Goal: Transaction & Acquisition: Book appointment/travel/reservation

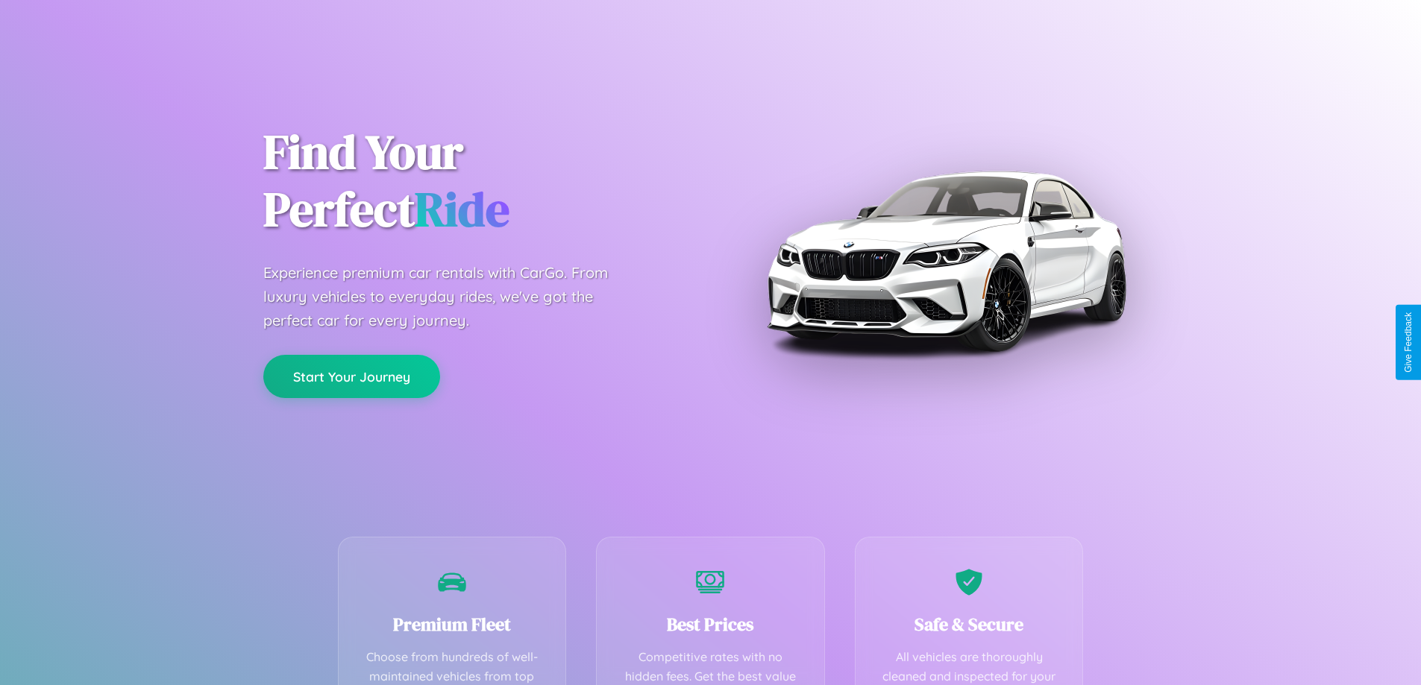
scroll to position [435, 0]
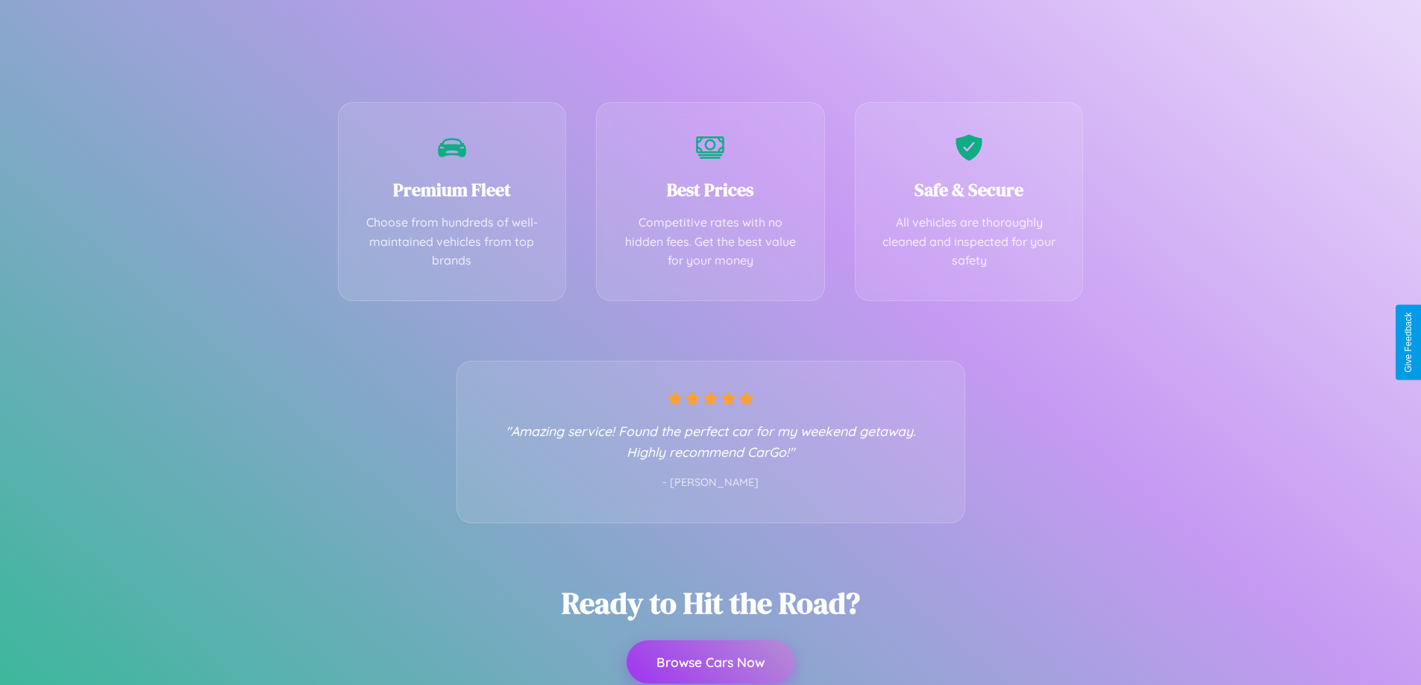
click at [710, 664] on button "Browse Cars Now" at bounding box center [711, 662] width 168 height 43
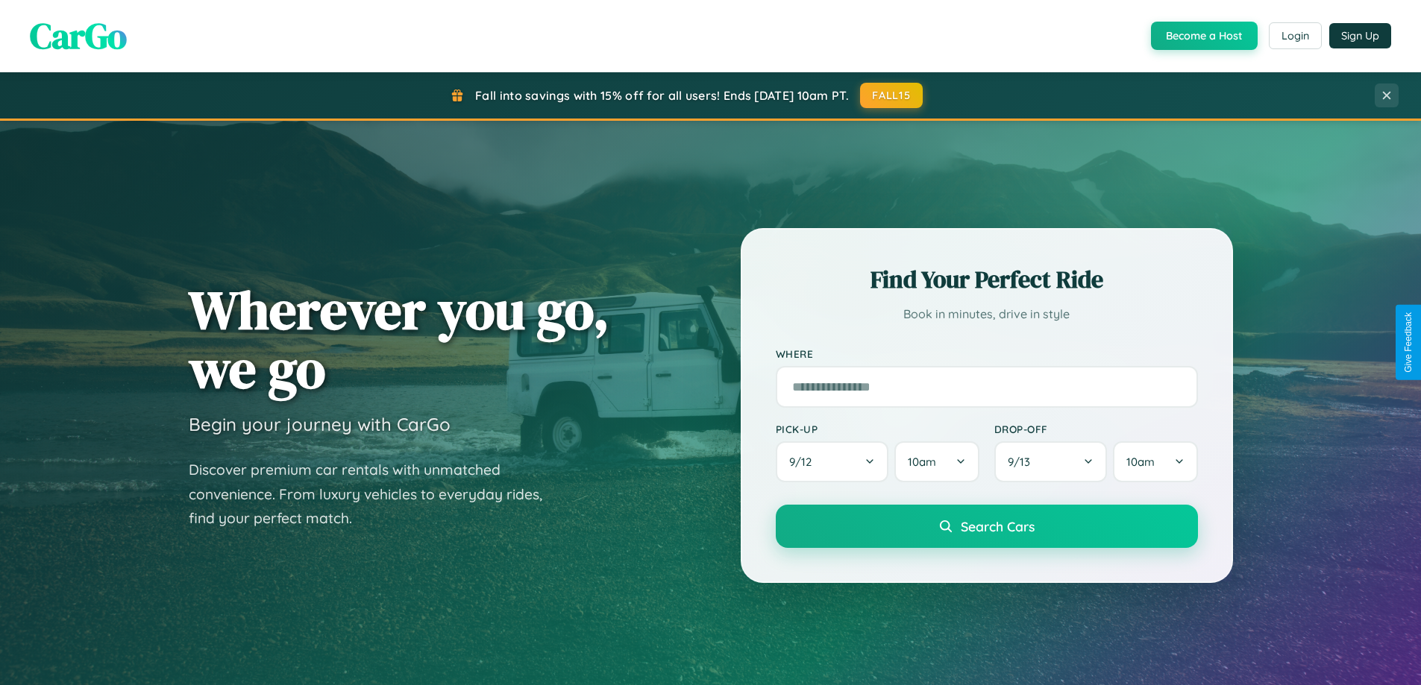
scroll to position [1026, 0]
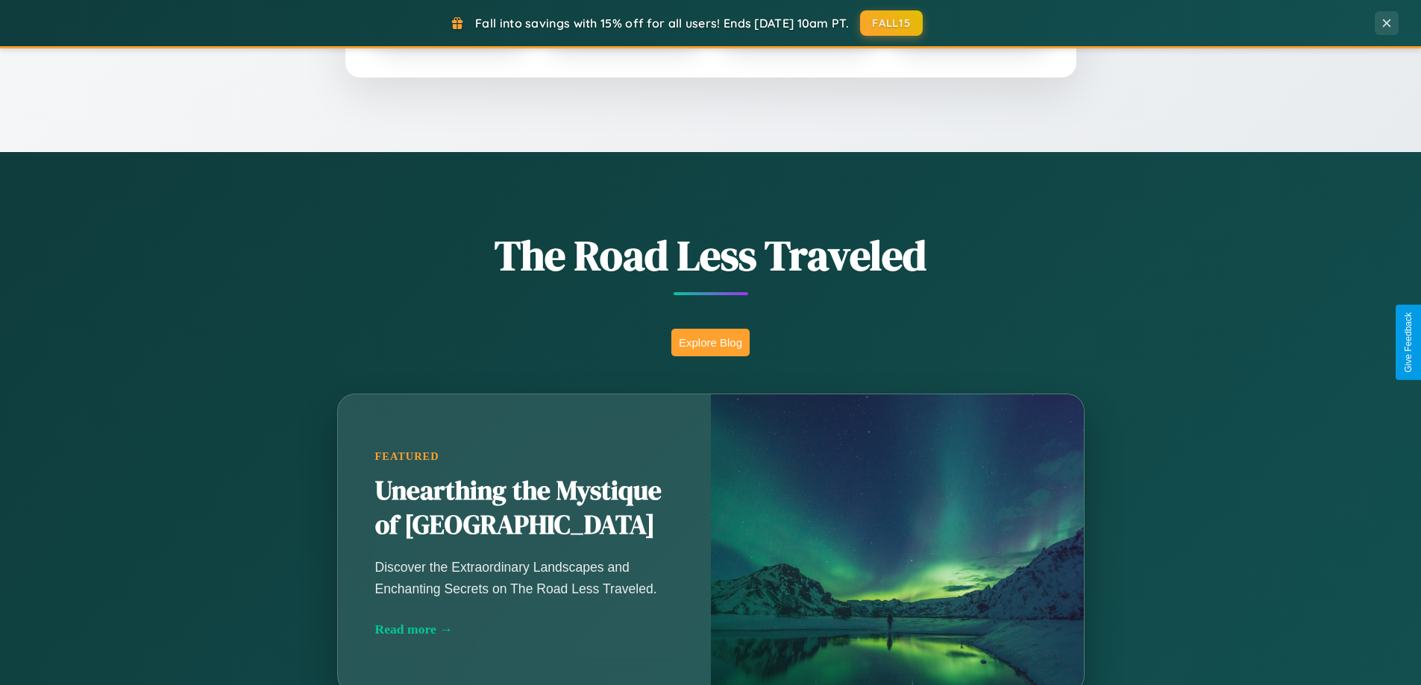
click at [710, 342] on button "Explore Blog" at bounding box center [710, 343] width 78 height 28
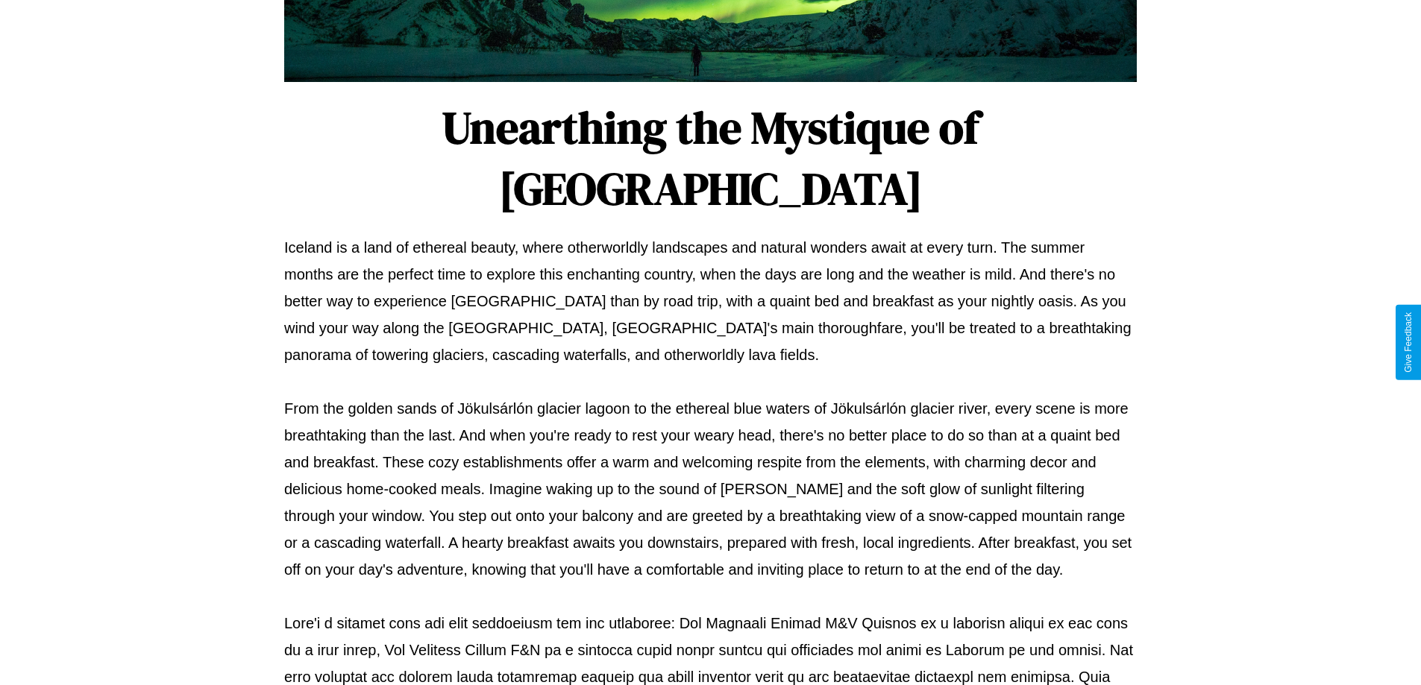
scroll to position [483, 0]
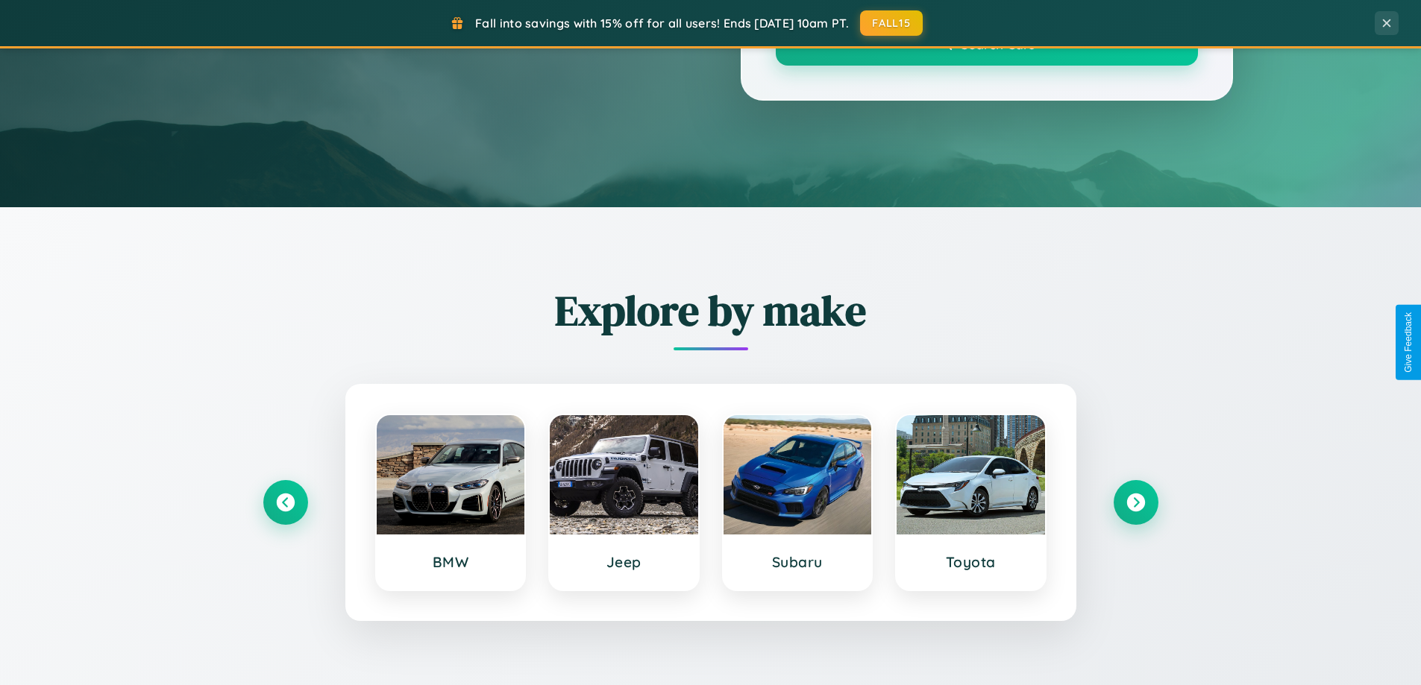
scroll to position [1026, 0]
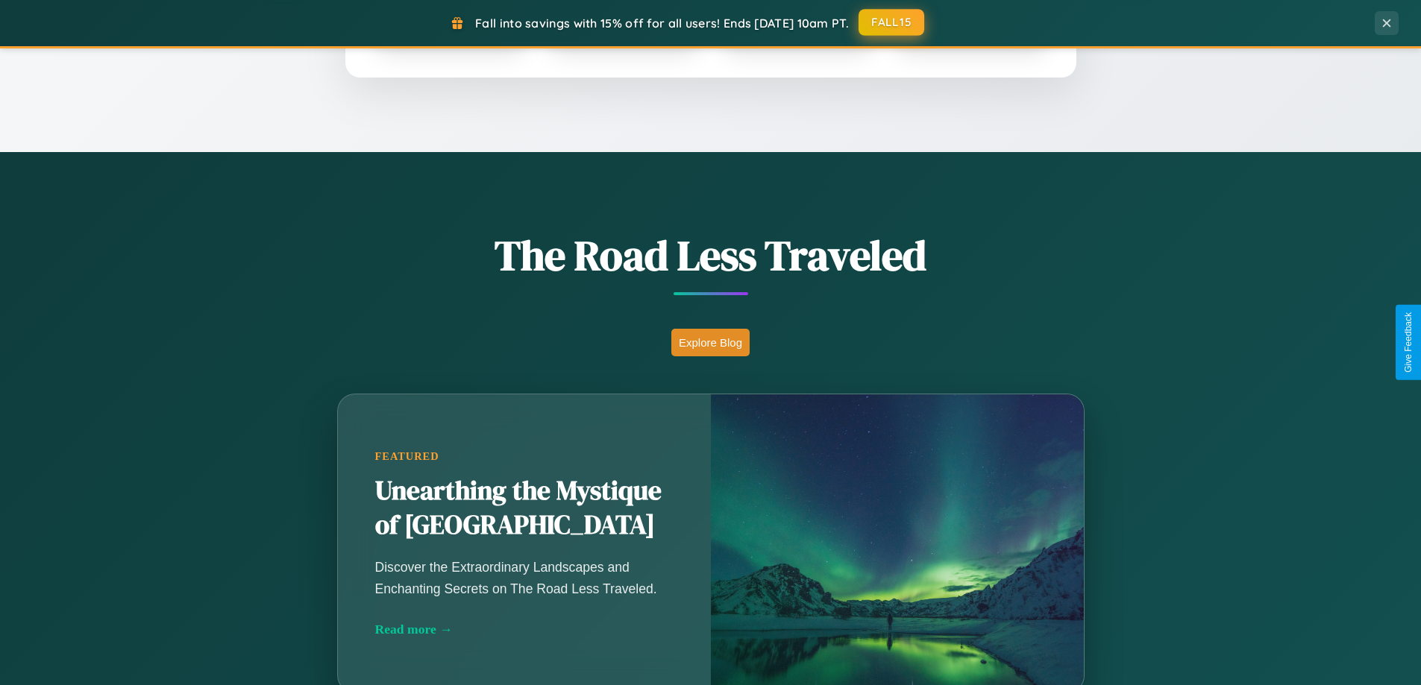
click at [892, 22] on button "FALL15" at bounding box center [892, 22] width 66 height 27
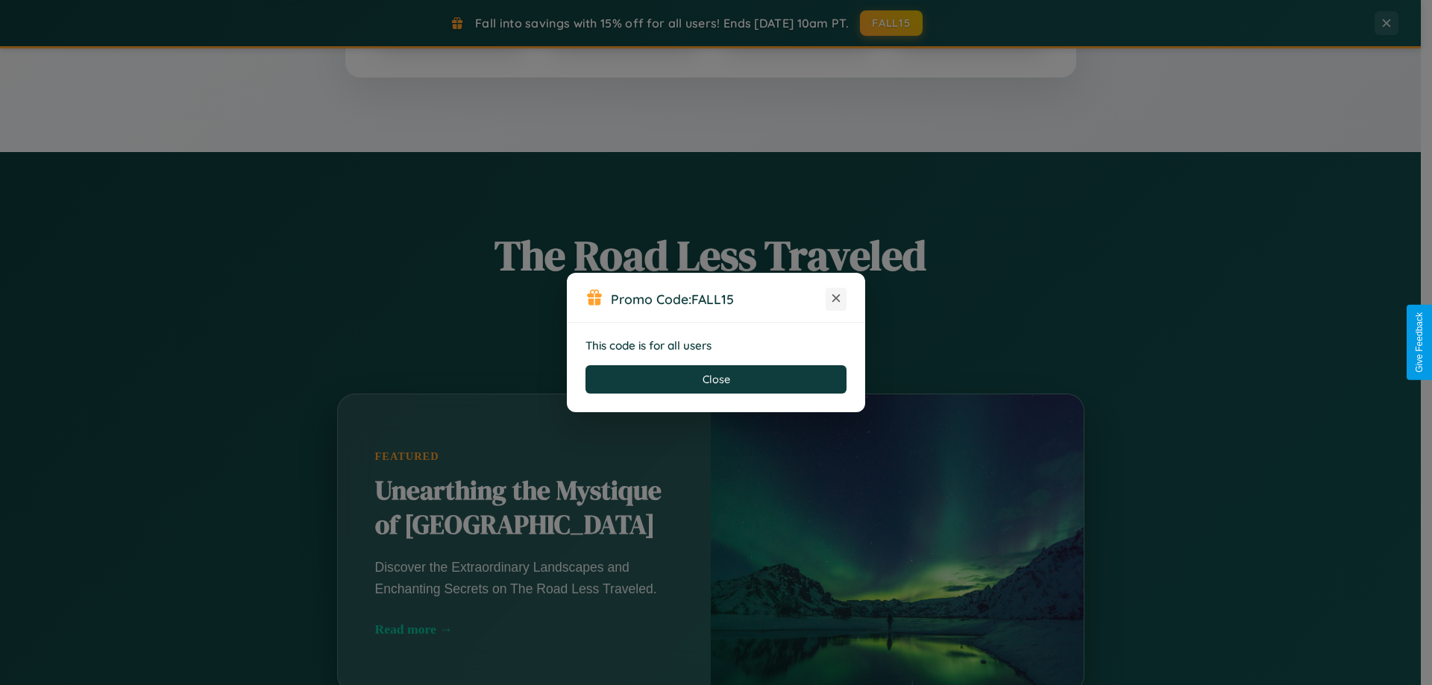
click at [836, 299] on icon at bounding box center [836, 298] width 15 height 15
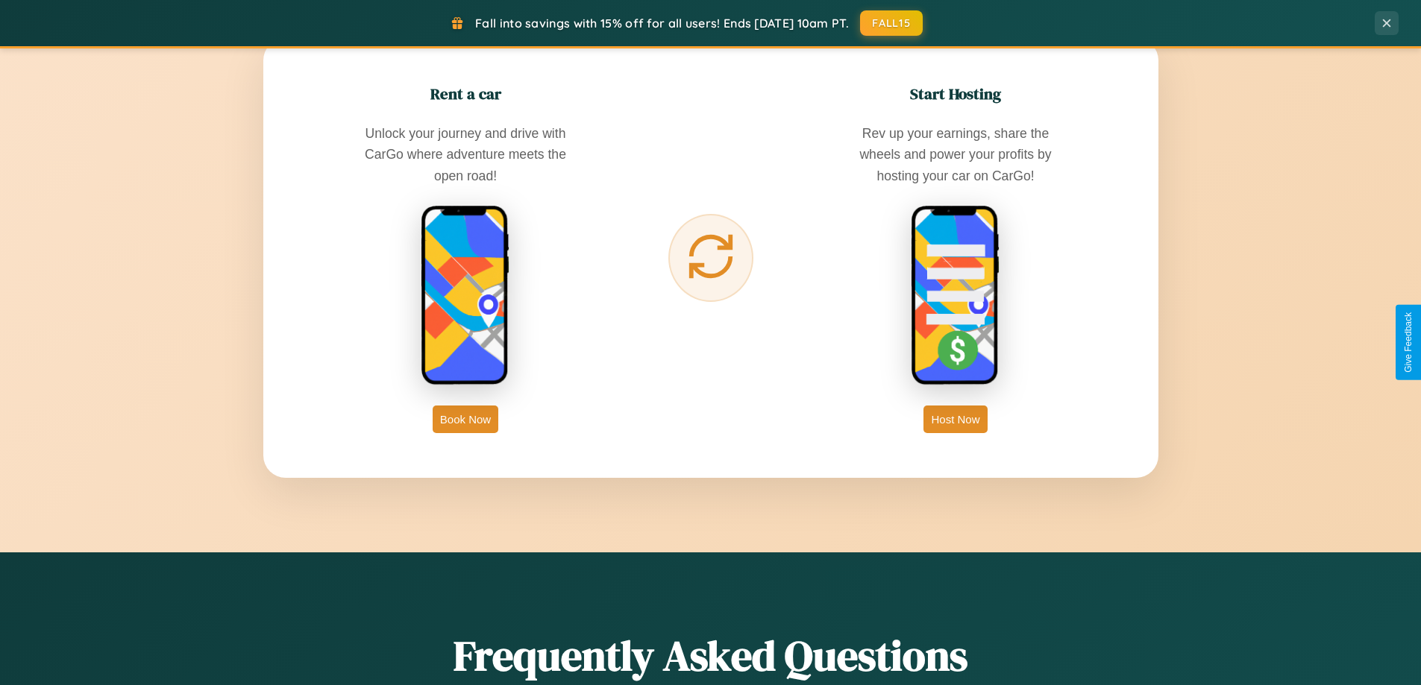
scroll to position [2397, 0]
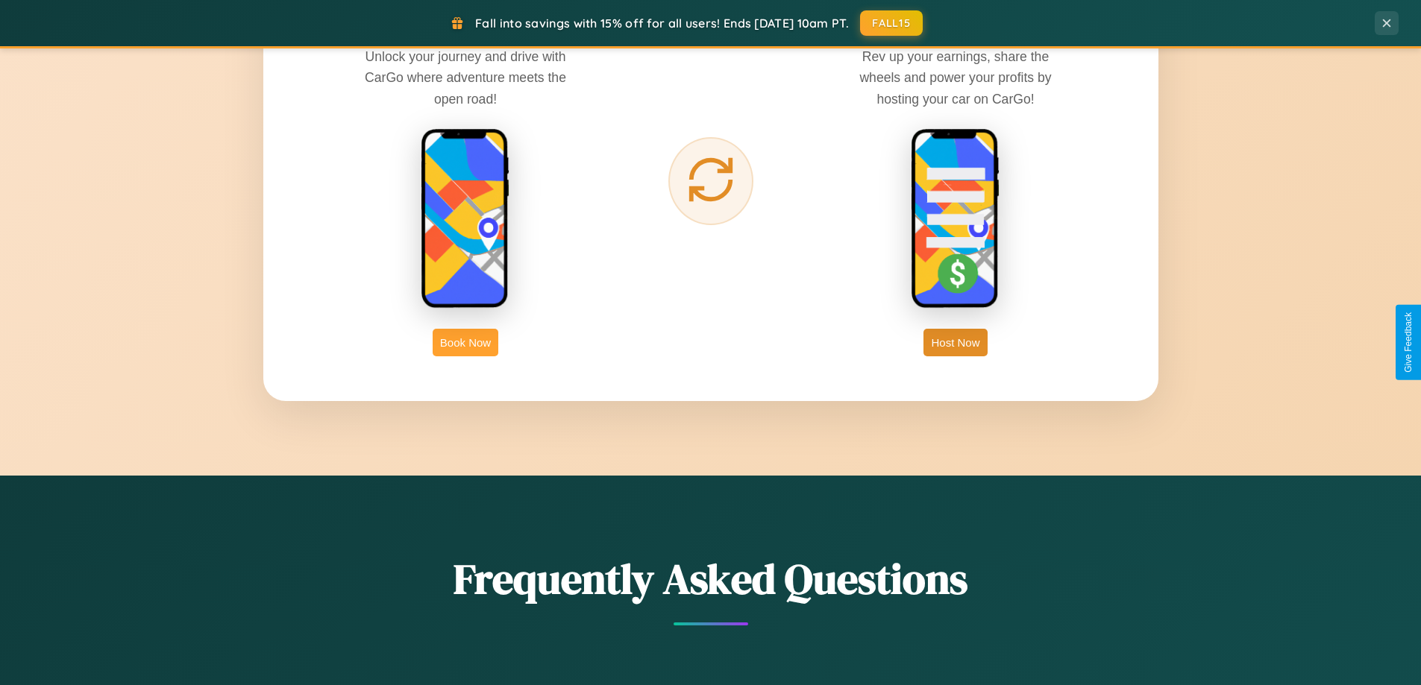
click at [465, 342] on button "Book Now" at bounding box center [466, 343] width 66 height 28
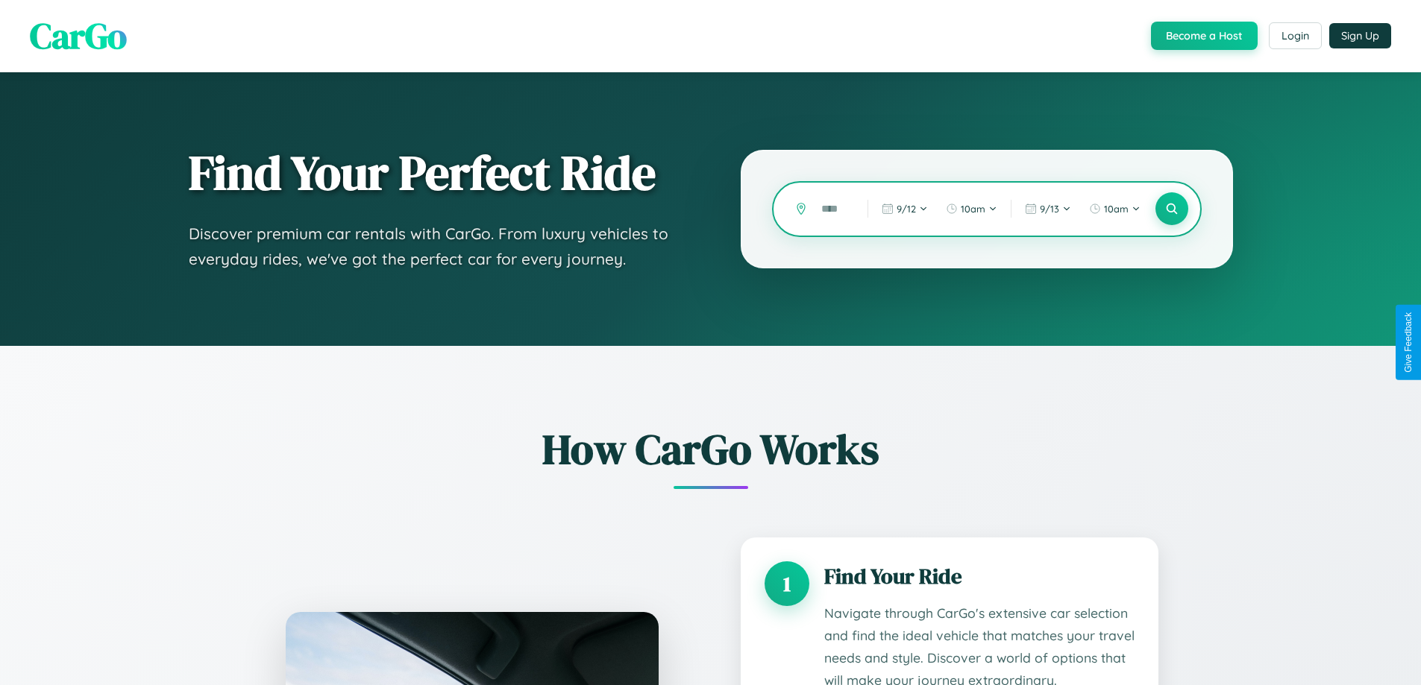
click at [833, 209] on input "text" at bounding box center [833, 209] width 39 height 26
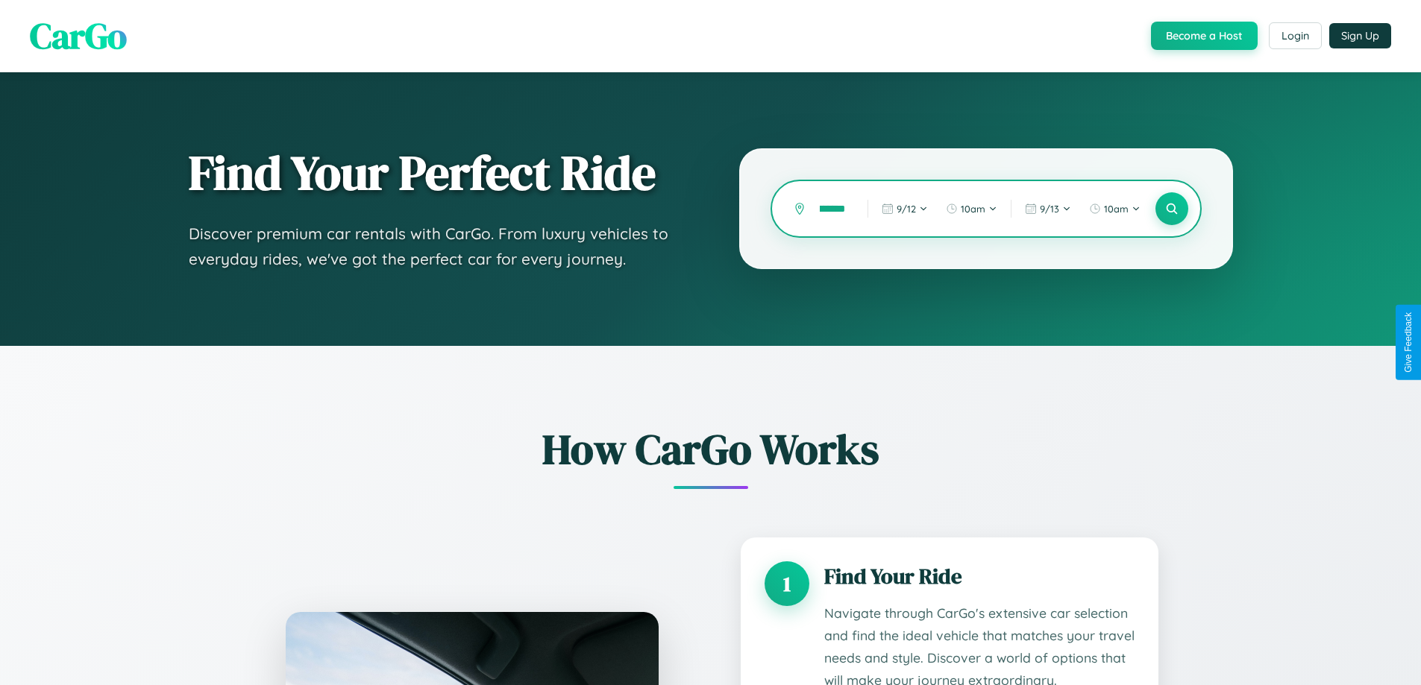
scroll to position [0, 34]
type input "**********"
click at [1171, 209] on icon at bounding box center [1171, 209] width 14 height 14
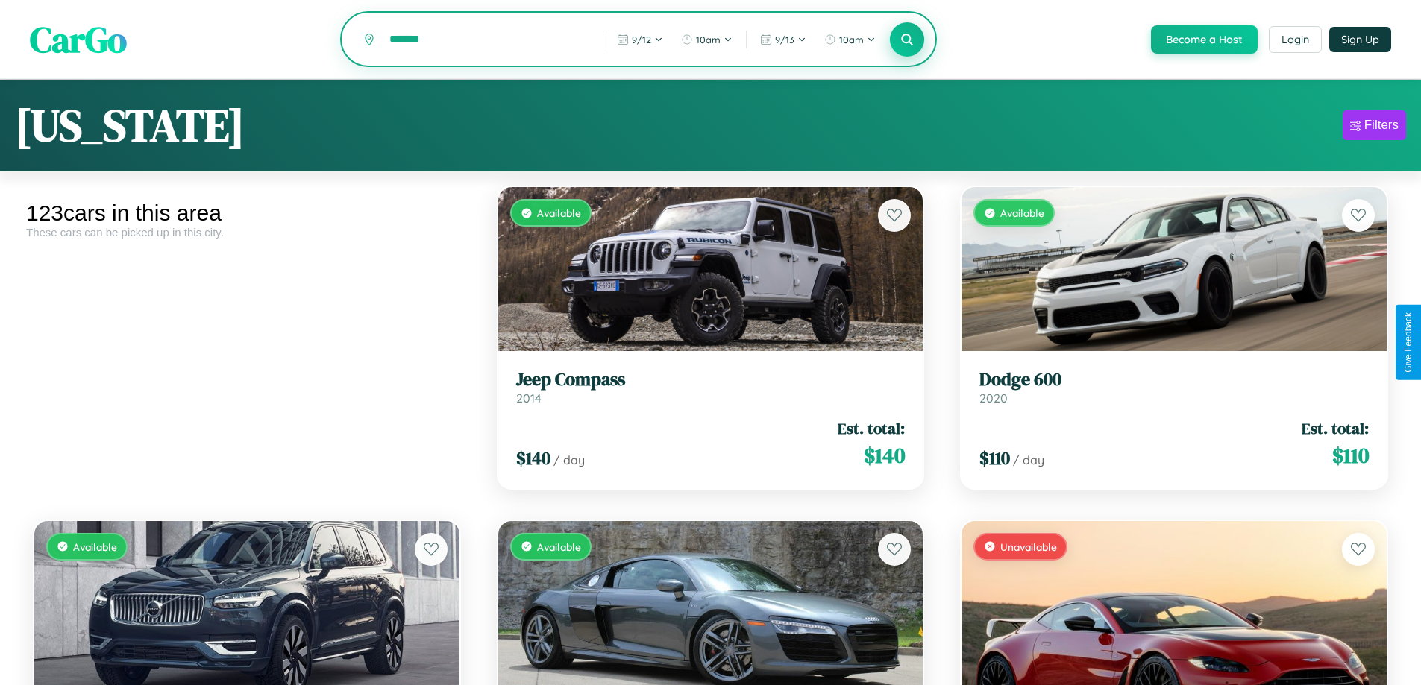
type input "*******"
click at [906, 40] on icon at bounding box center [907, 39] width 14 height 14
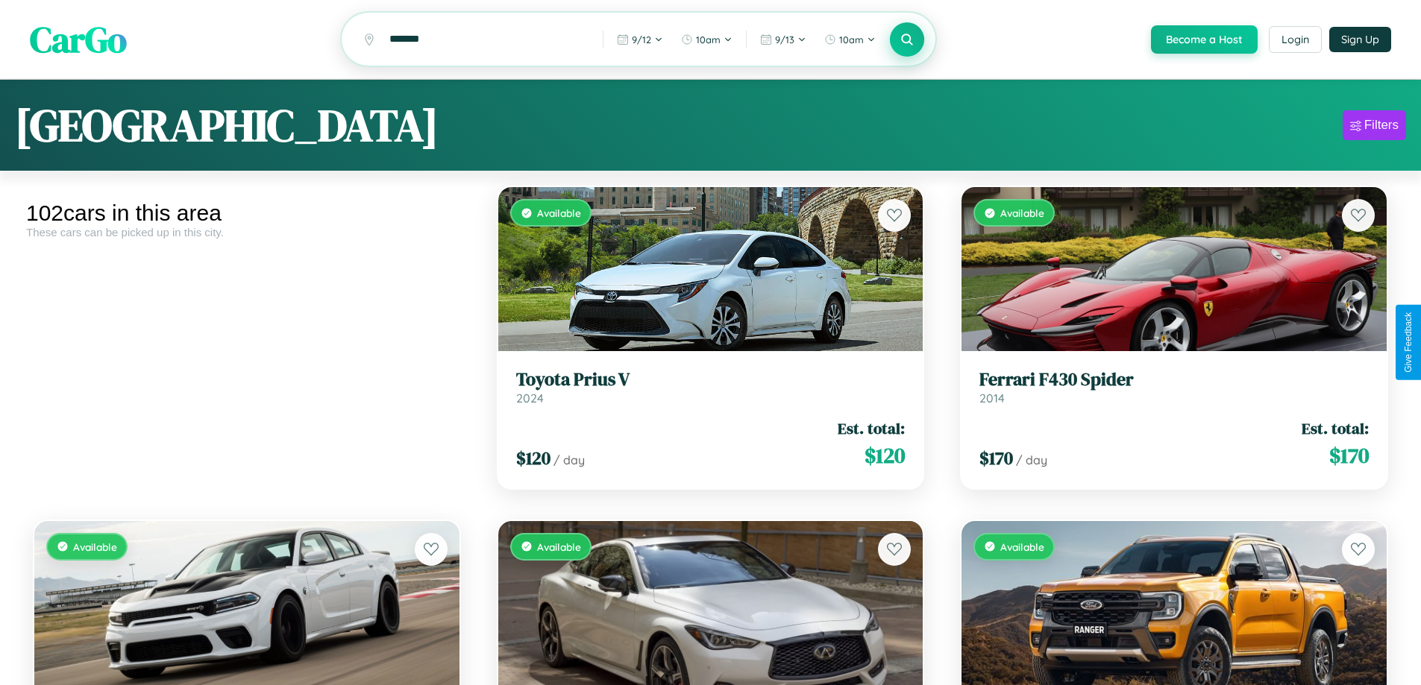
scroll to position [10898, 0]
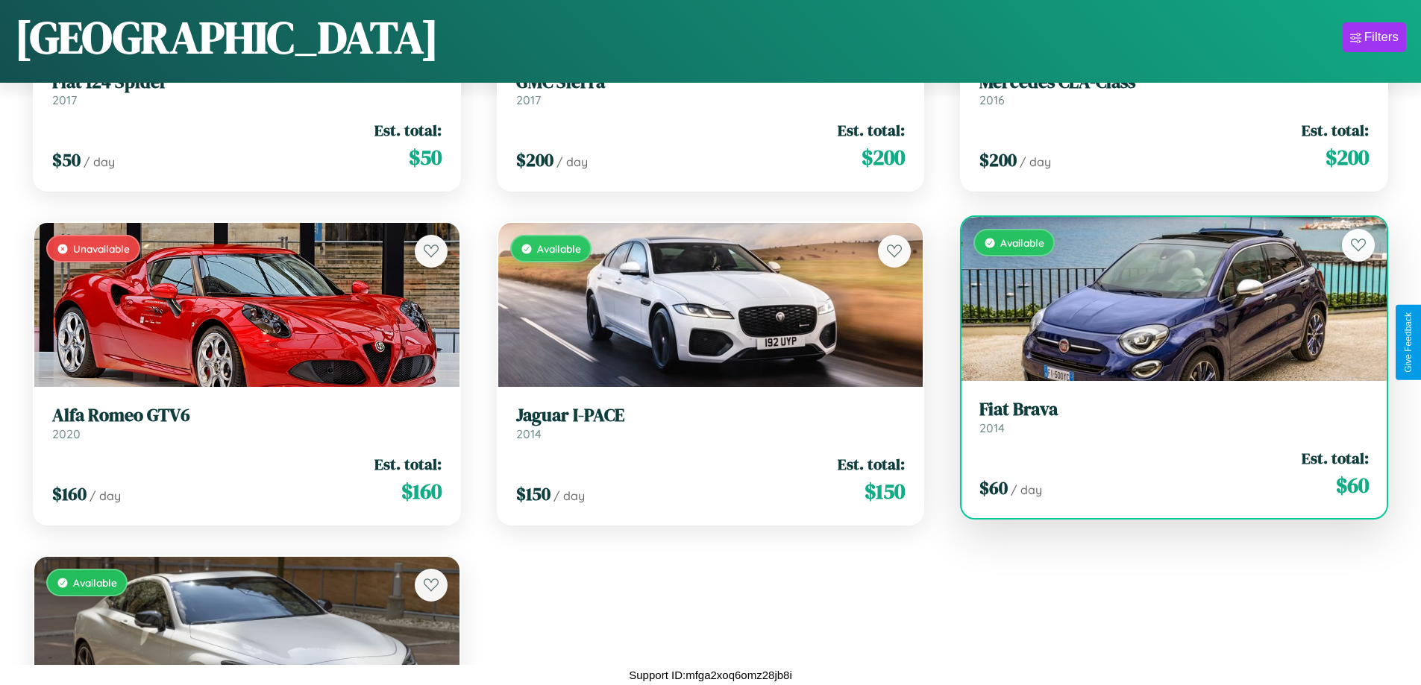
click at [1164, 417] on h3 "Fiat Brava" at bounding box center [1173, 410] width 389 height 22
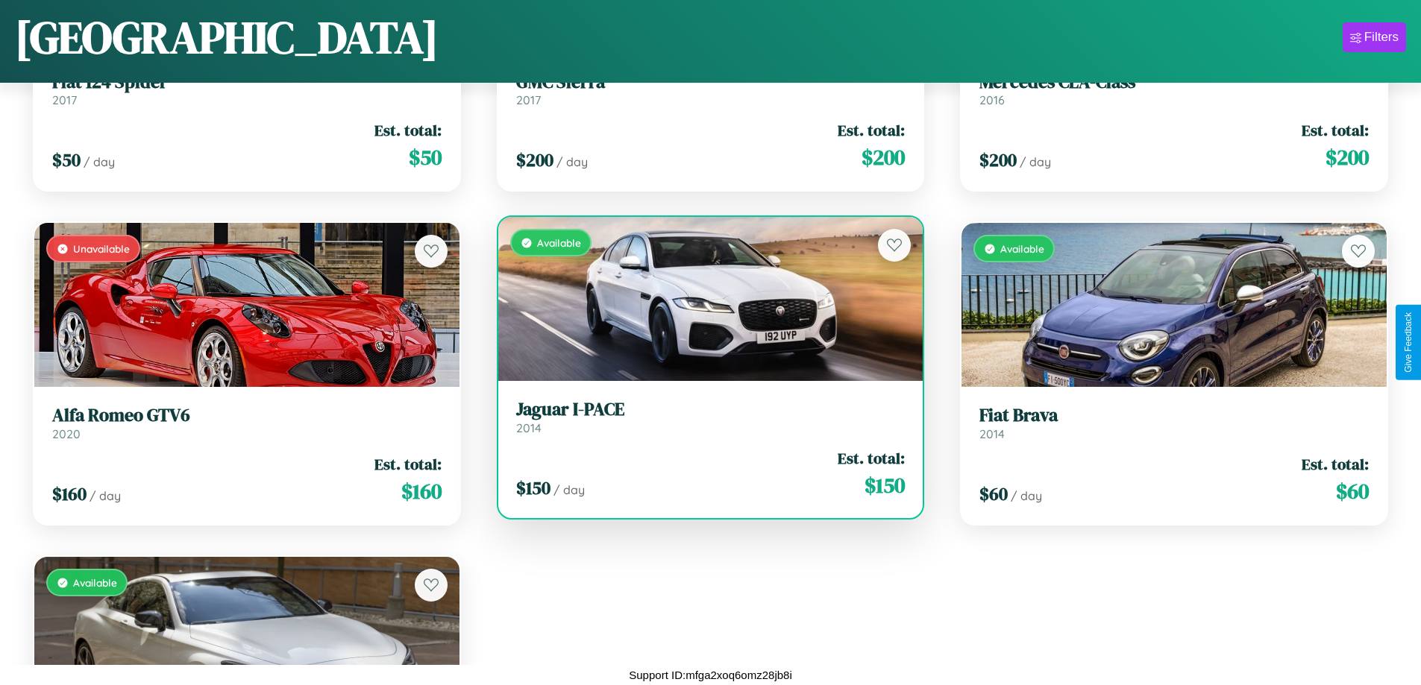
scroll to position [6556, 0]
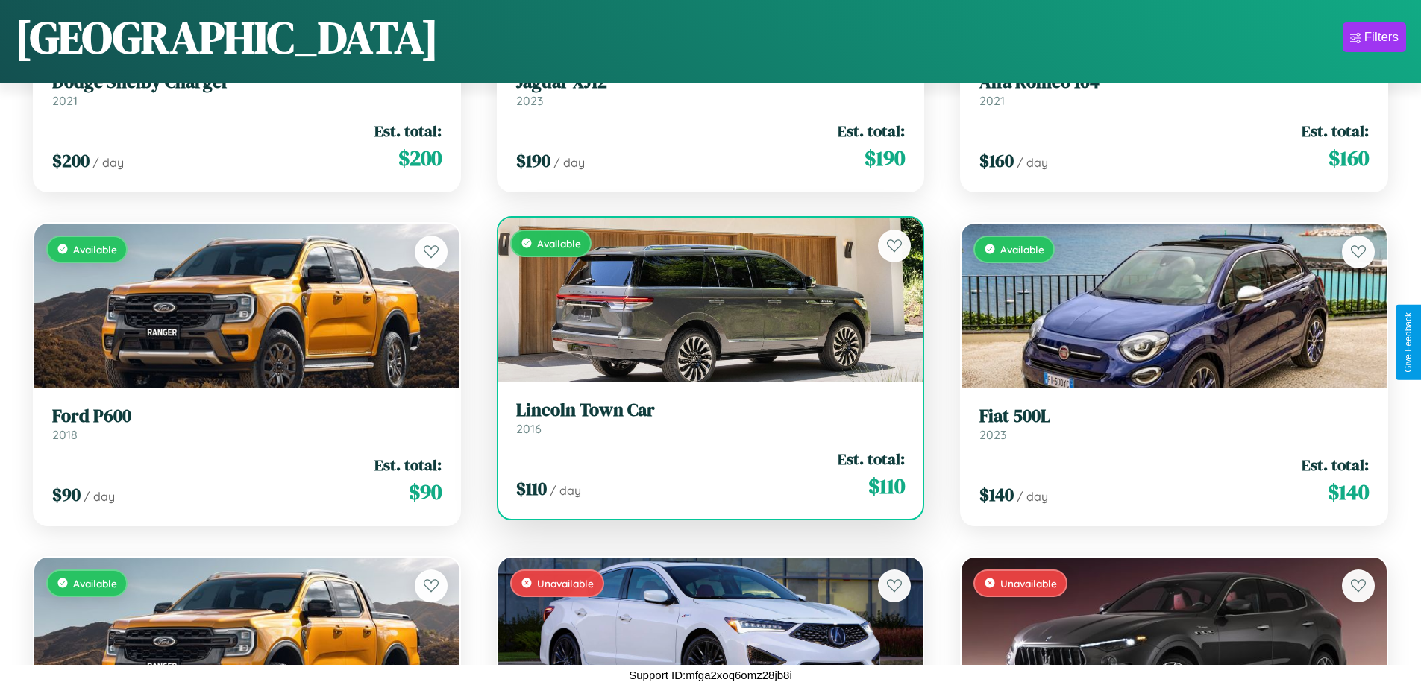
click at [704, 421] on link "Lincoln Town Car 2016" at bounding box center [710, 418] width 389 height 37
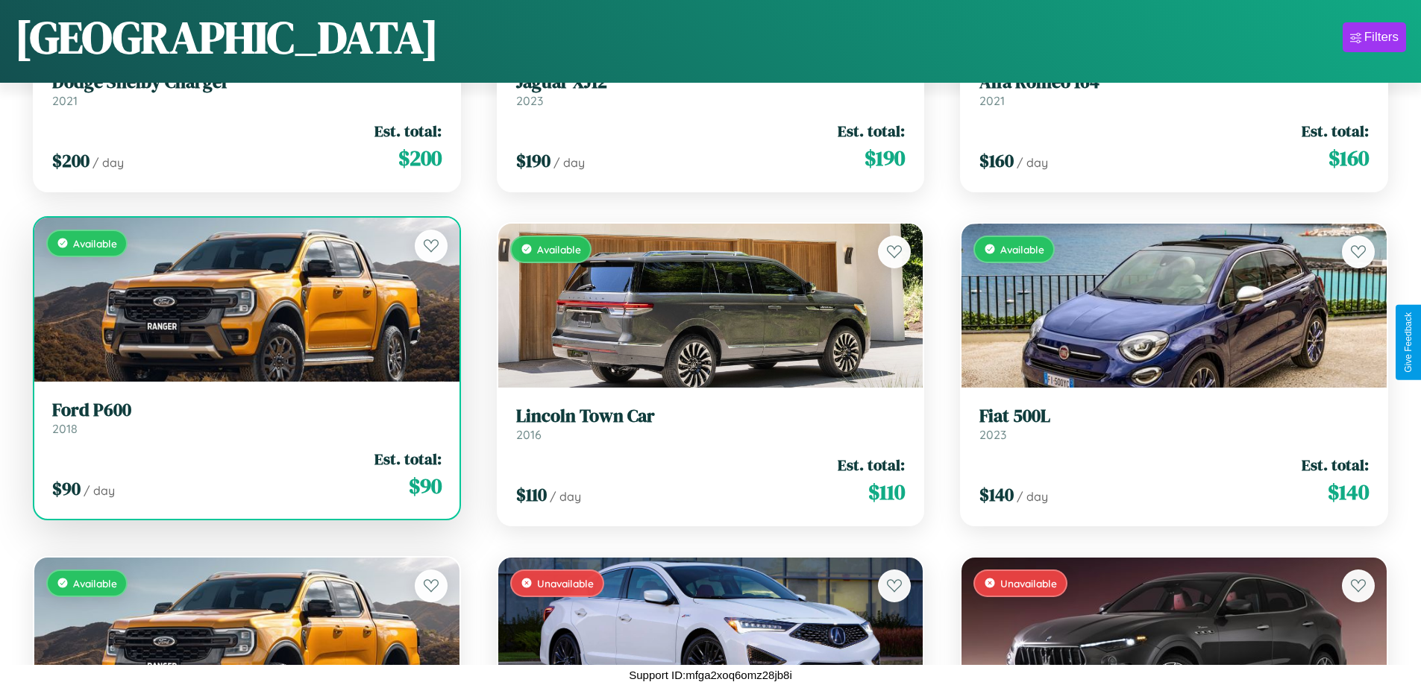
click at [245, 418] on h3 "Ford P600" at bounding box center [246, 411] width 389 height 22
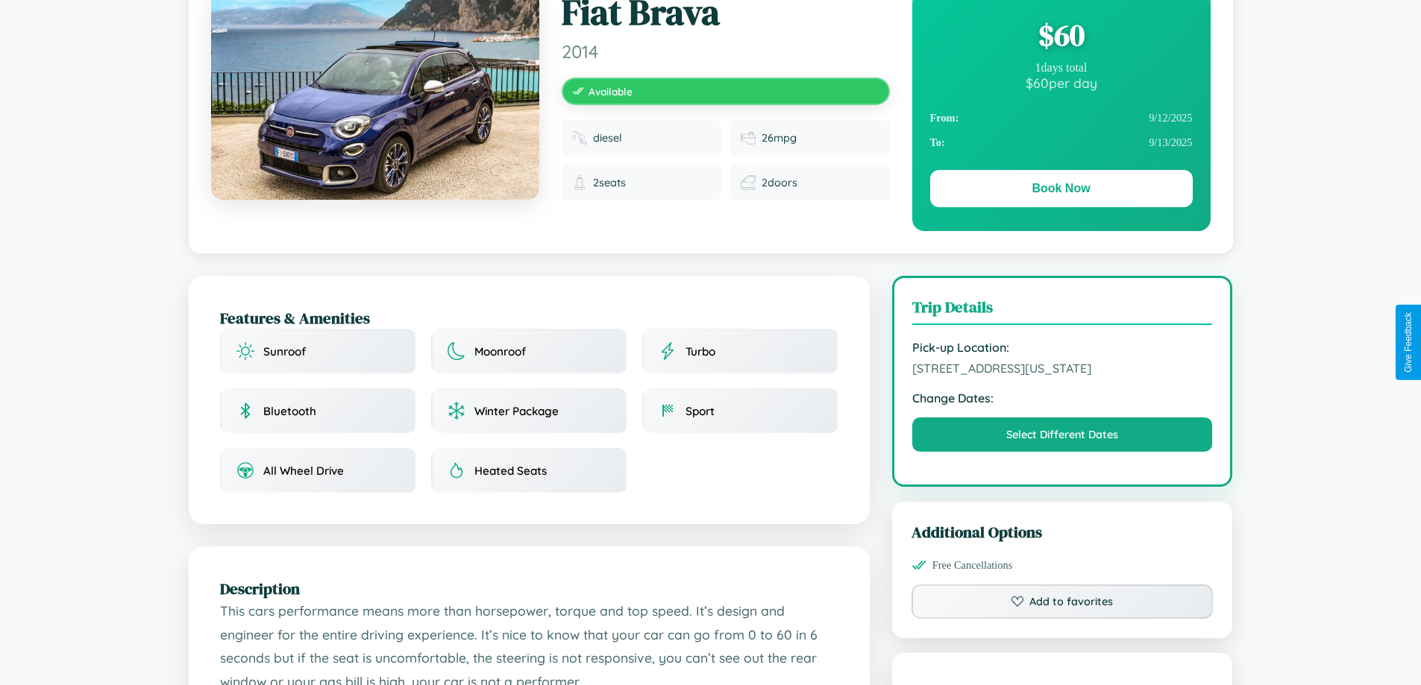
scroll to position [402, 0]
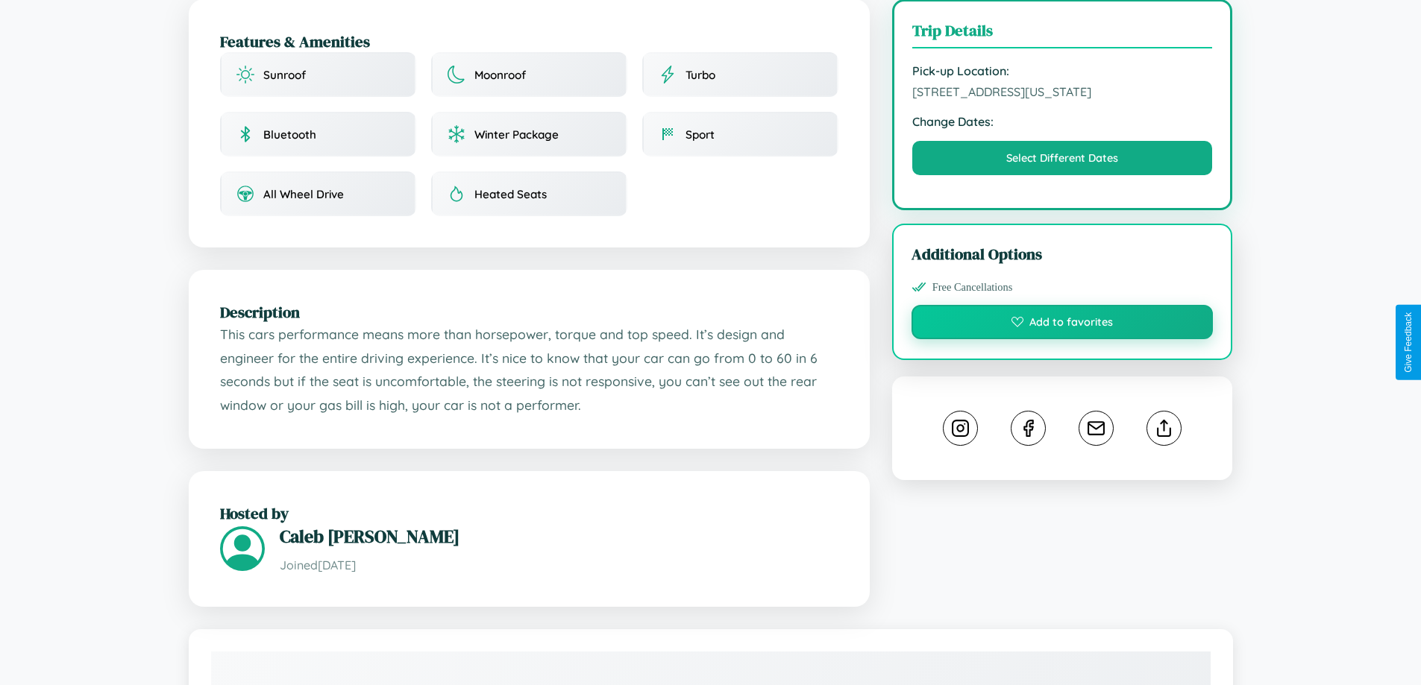
click at [1062, 339] on button "Add to favorites" at bounding box center [1062, 322] width 302 height 34
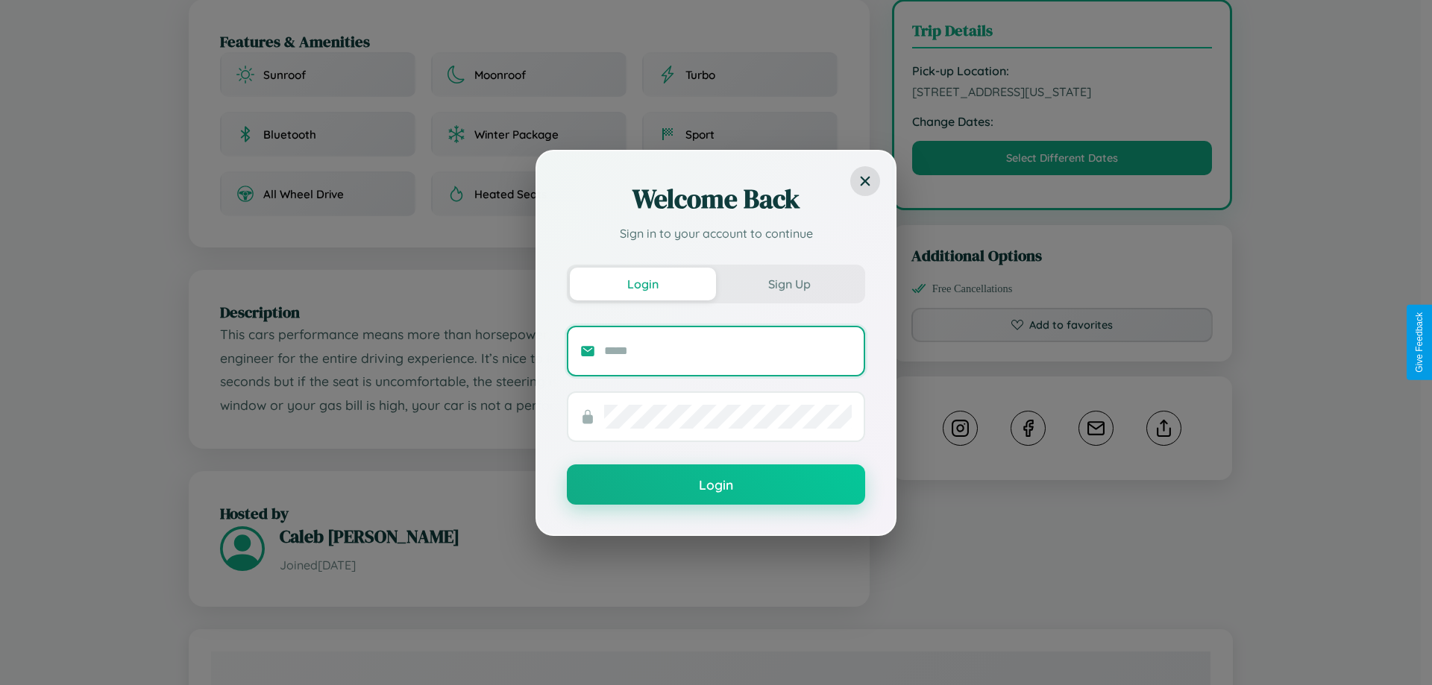
click at [728, 351] on input "text" at bounding box center [728, 351] width 248 height 24
type input "**********"
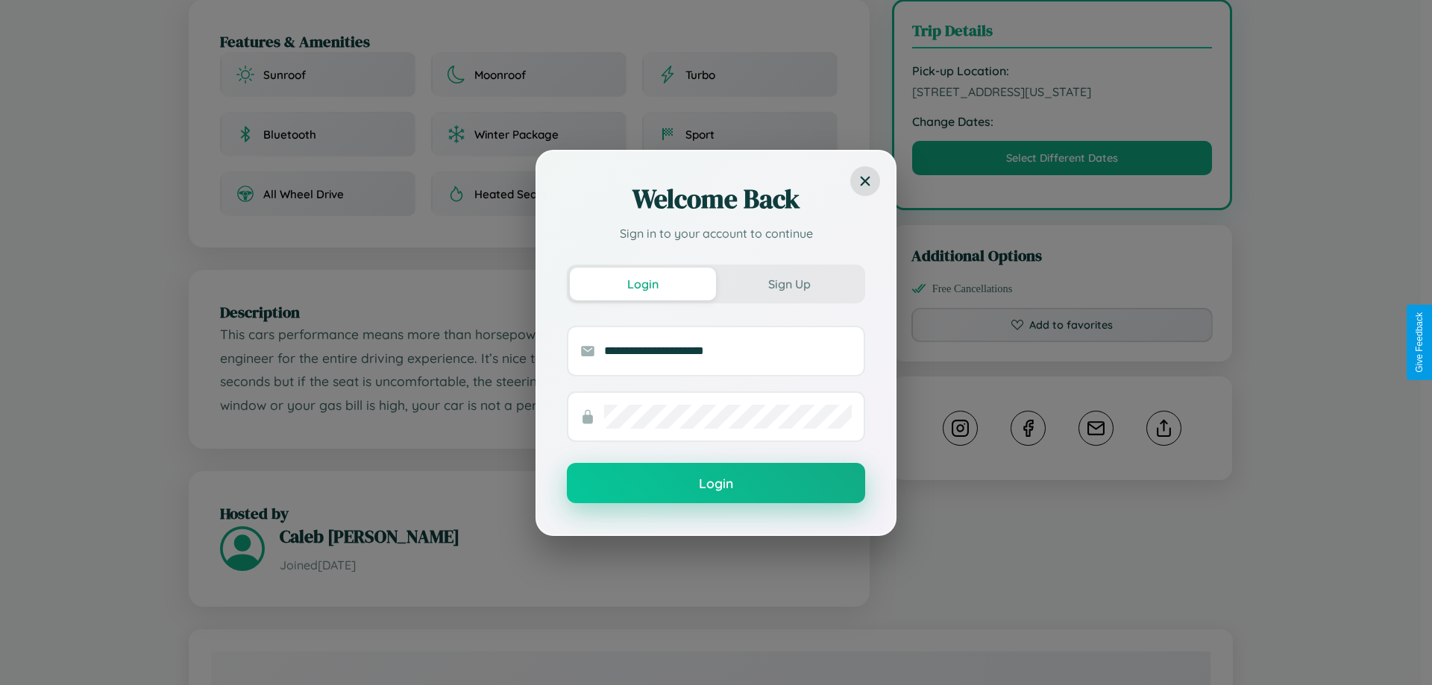
click at [716, 483] on button "Login" at bounding box center [716, 483] width 298 height 40
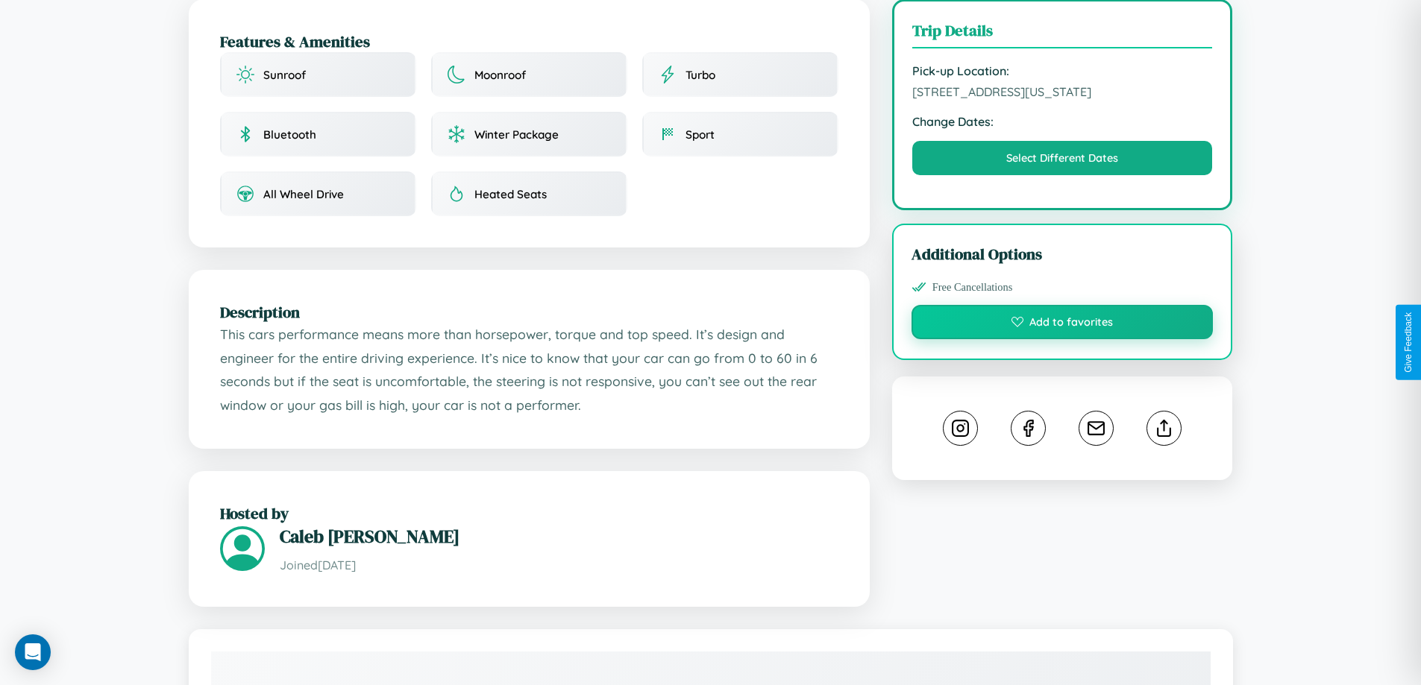
click at [1062, 339] on button "Add to favorites" at bounding box center [1062, 322] width 302 height 34
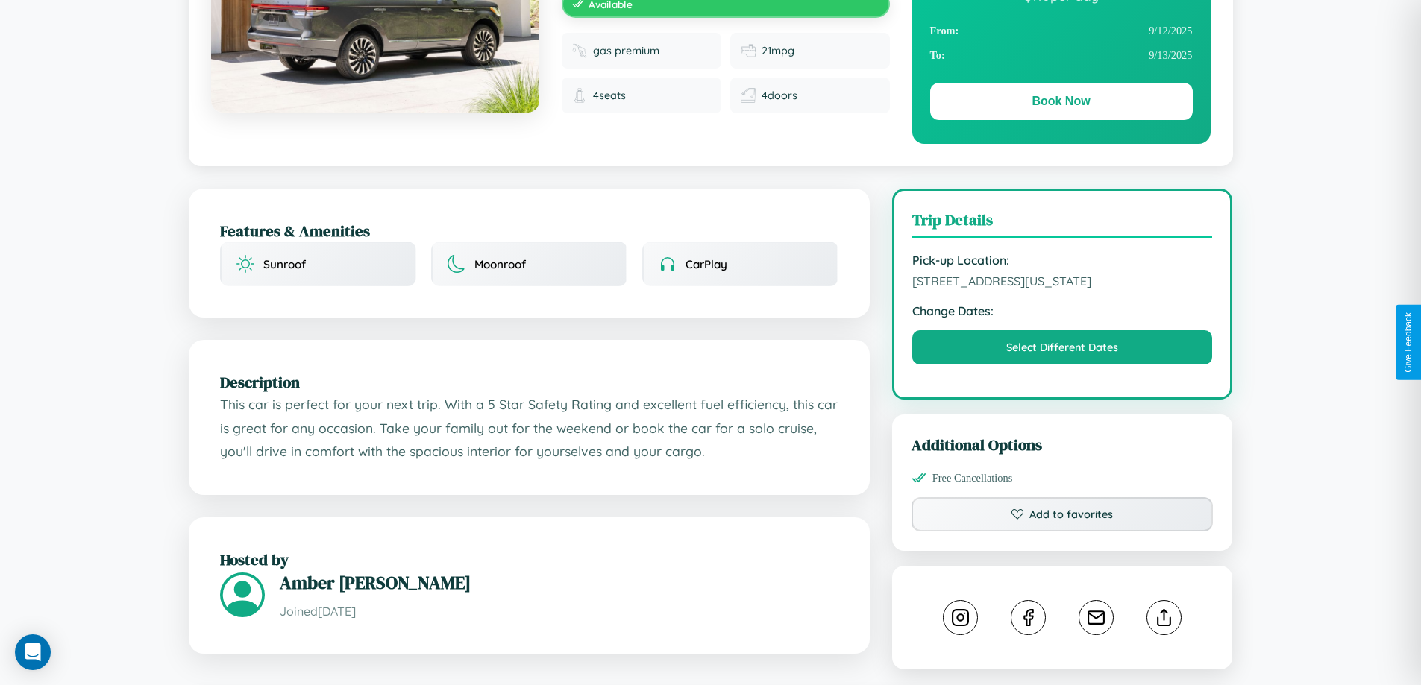
scroll to position [402, 0]
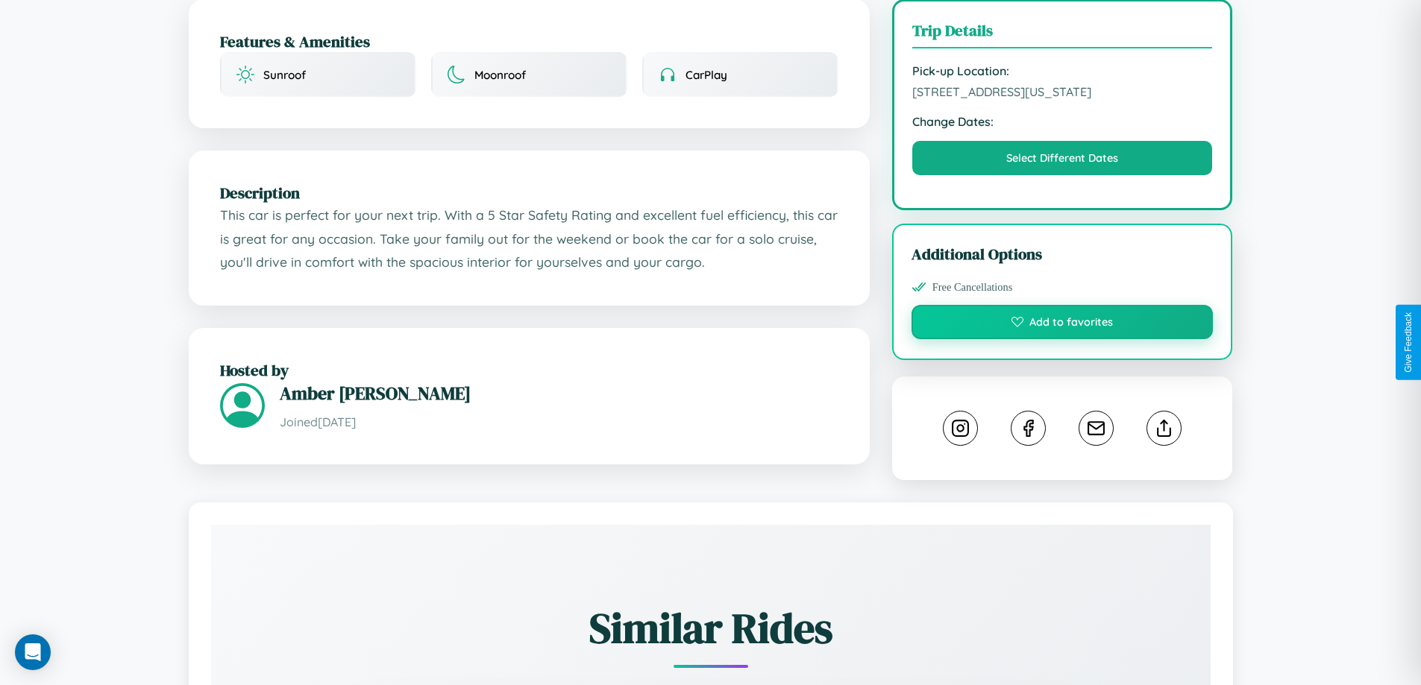
click at [1062, 339] on button "Add to favorites" at bounding box center [1062, 322] width 302 height 34
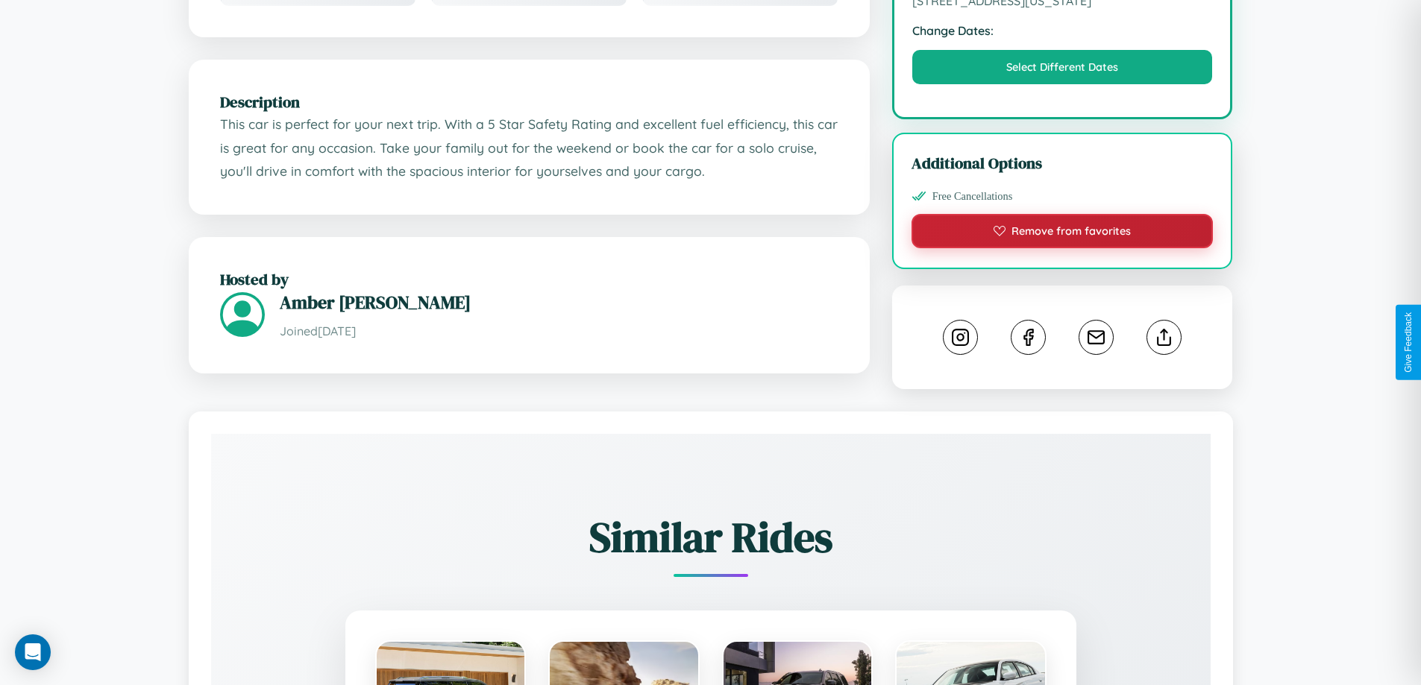
scroll to position [505, 0]
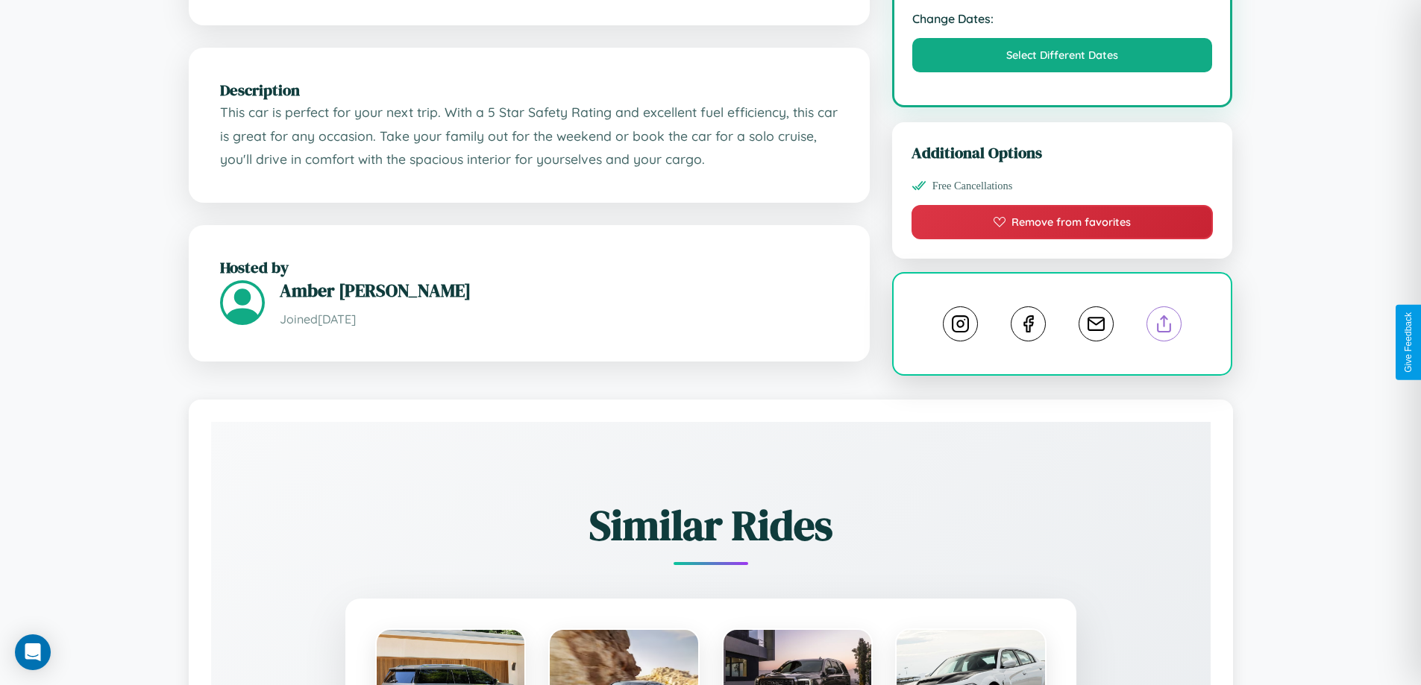
click at [1164, 327] on line at bounding box center [1164, 321] width 0 height 10
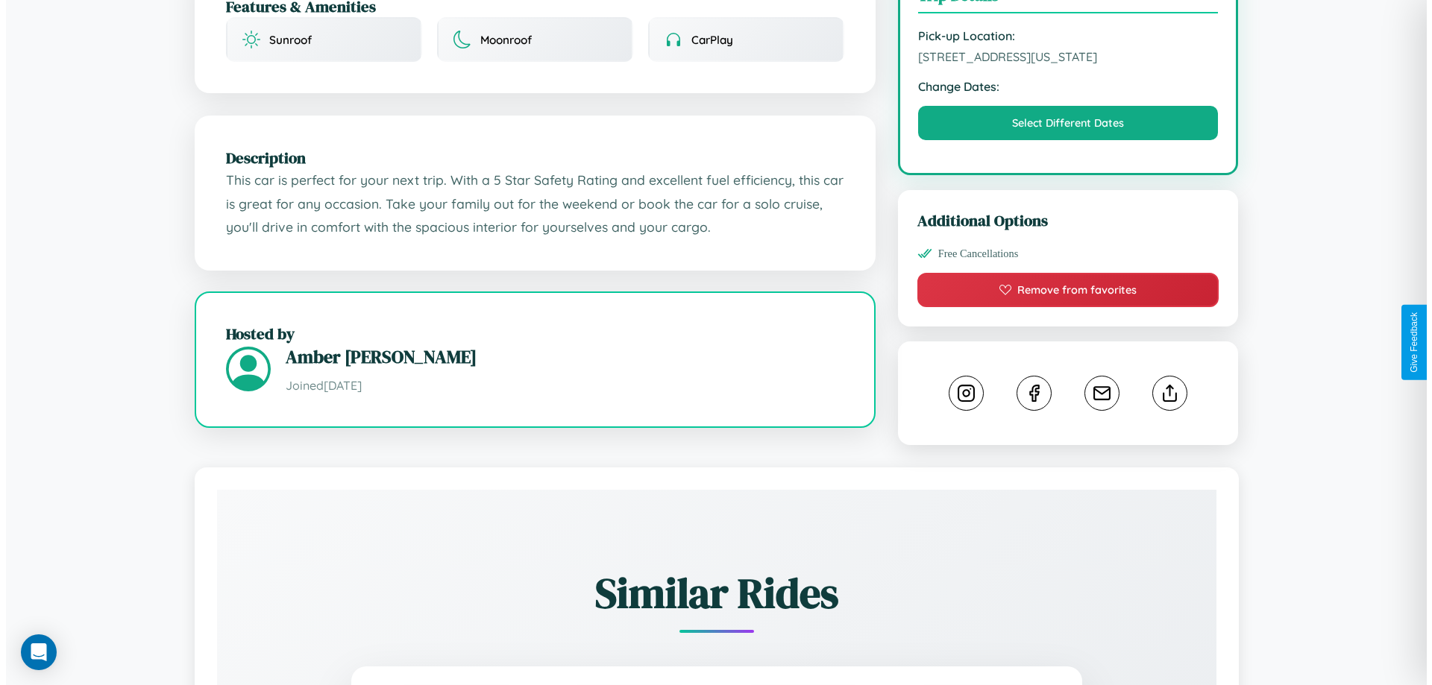
scroll to position [402, 0]
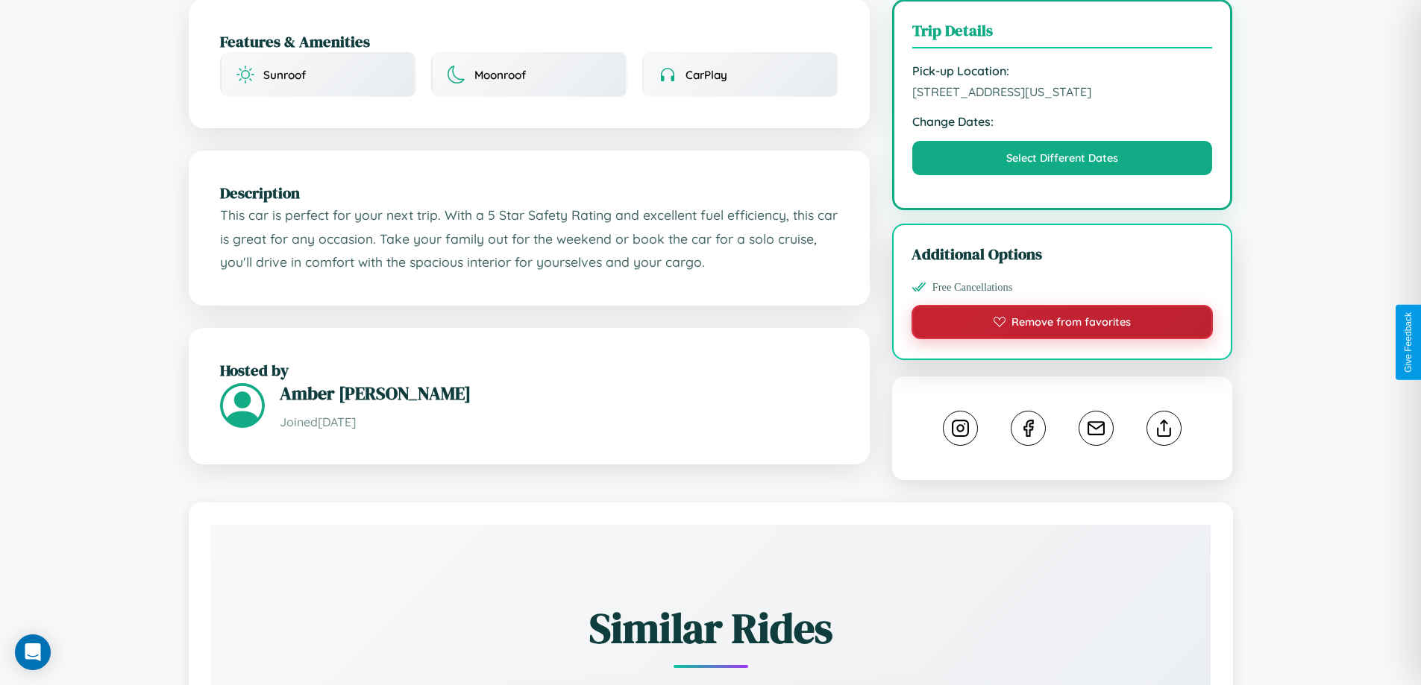
click at [1062, 339] on button "Remove from favorites" at bounding box center [1062, 322] width 302 height 34
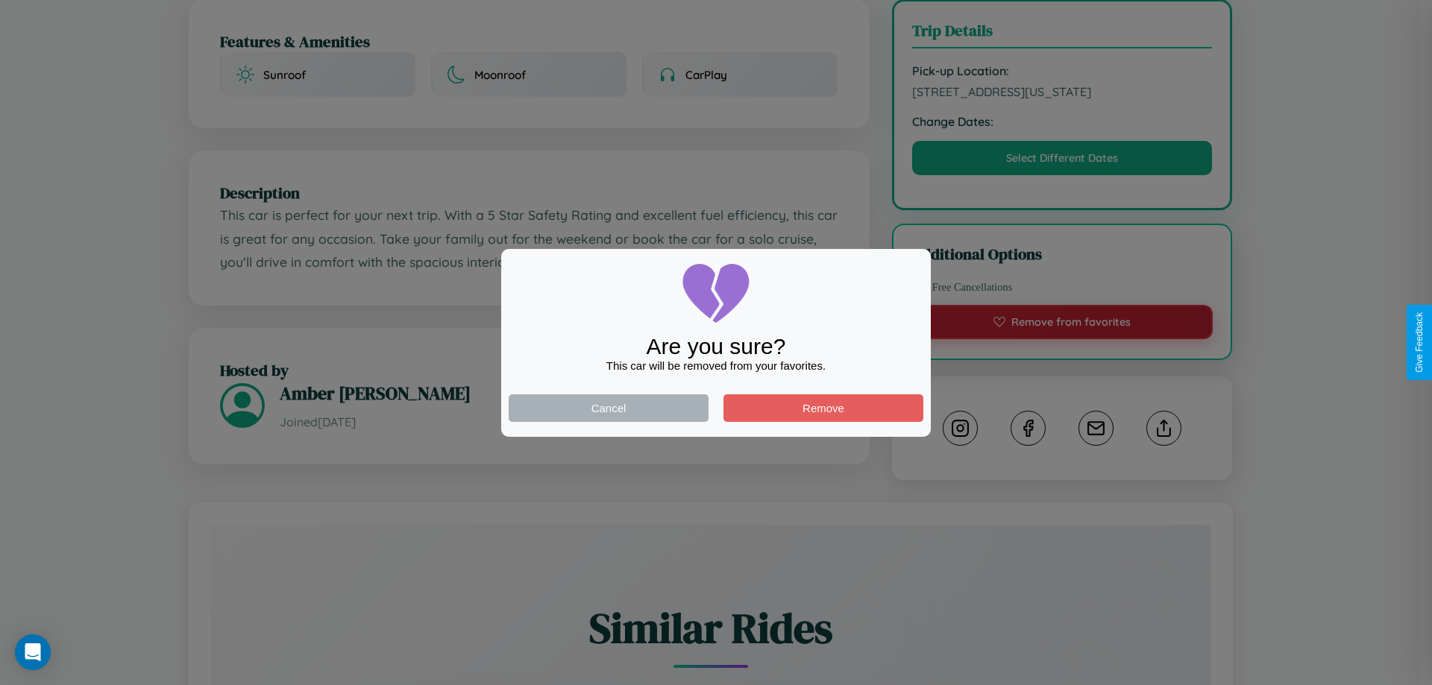
scroll to position [845, 0]
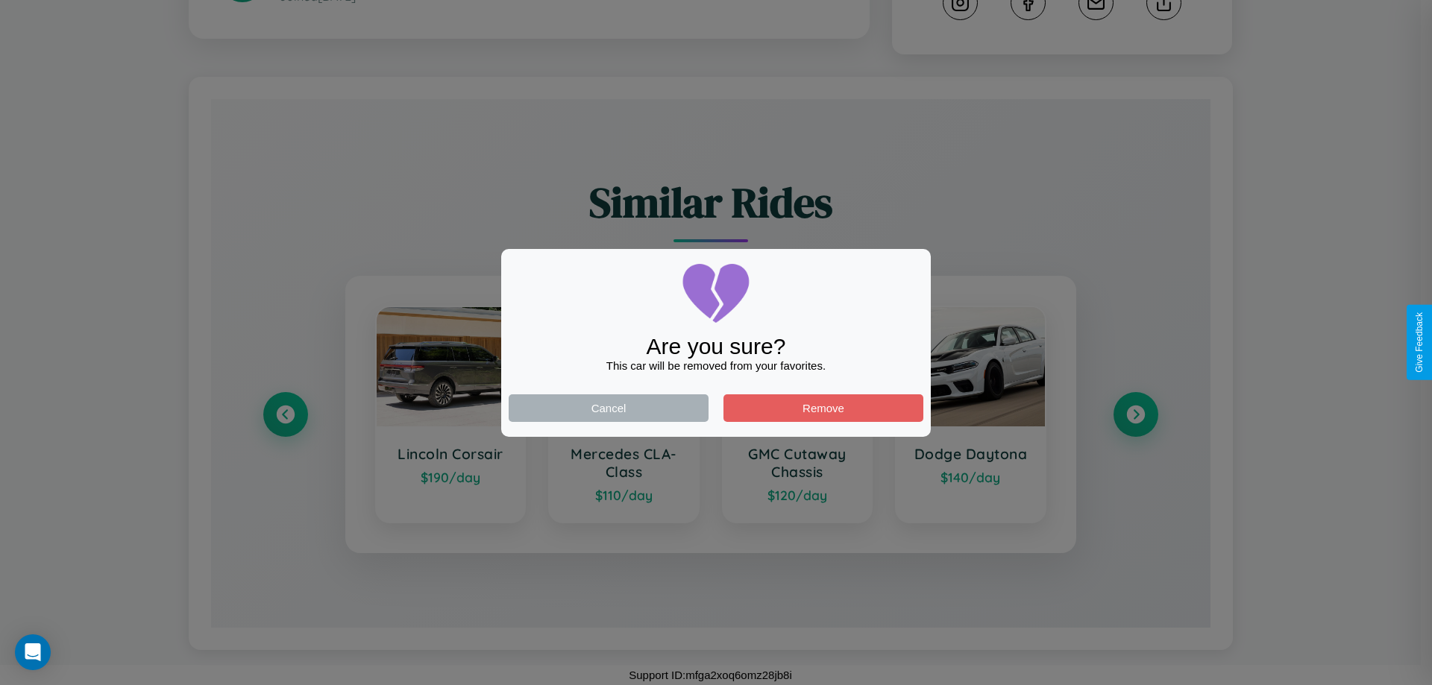
click at [1135, 415] on div at bounding box center [716, 342] width 1432 height 685
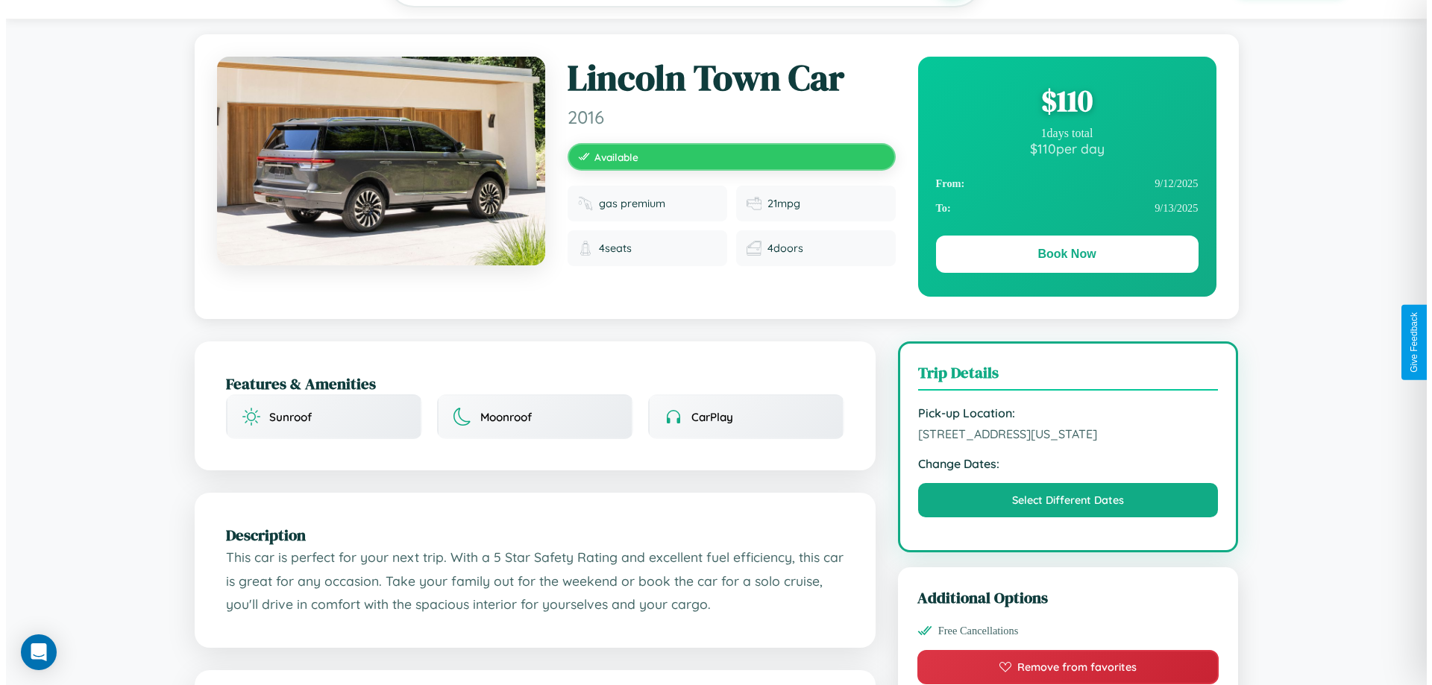
scroll to position [0, 0]
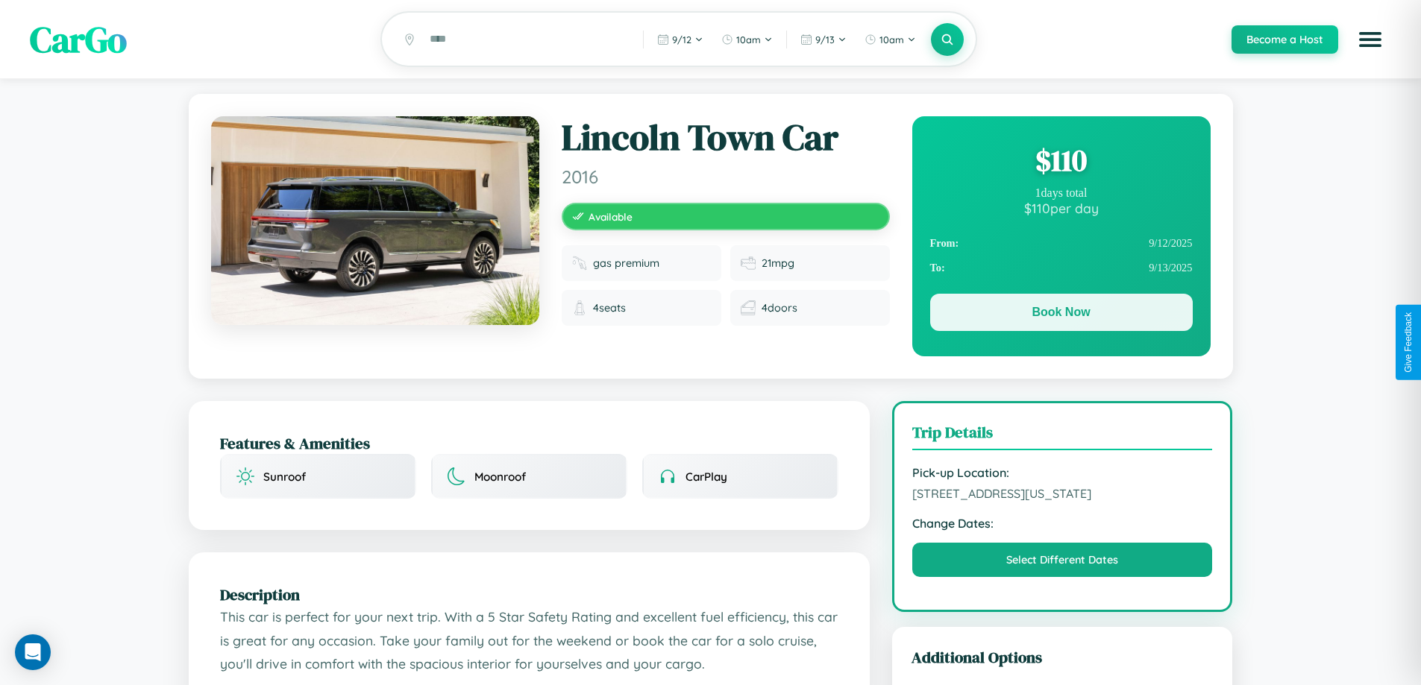
click at [1061, 315] on button "Book Now" at bounding box center [1061, 312] width 263 height 37
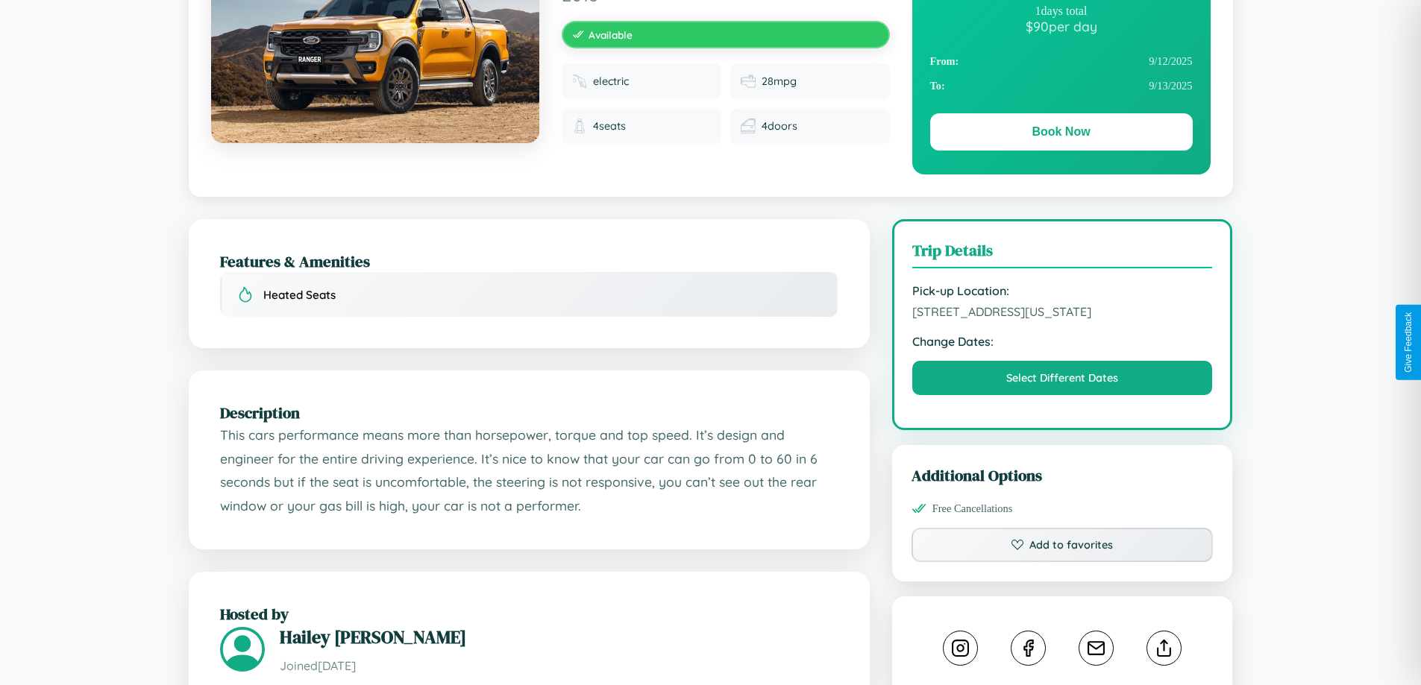
scroll to position [387, 0]
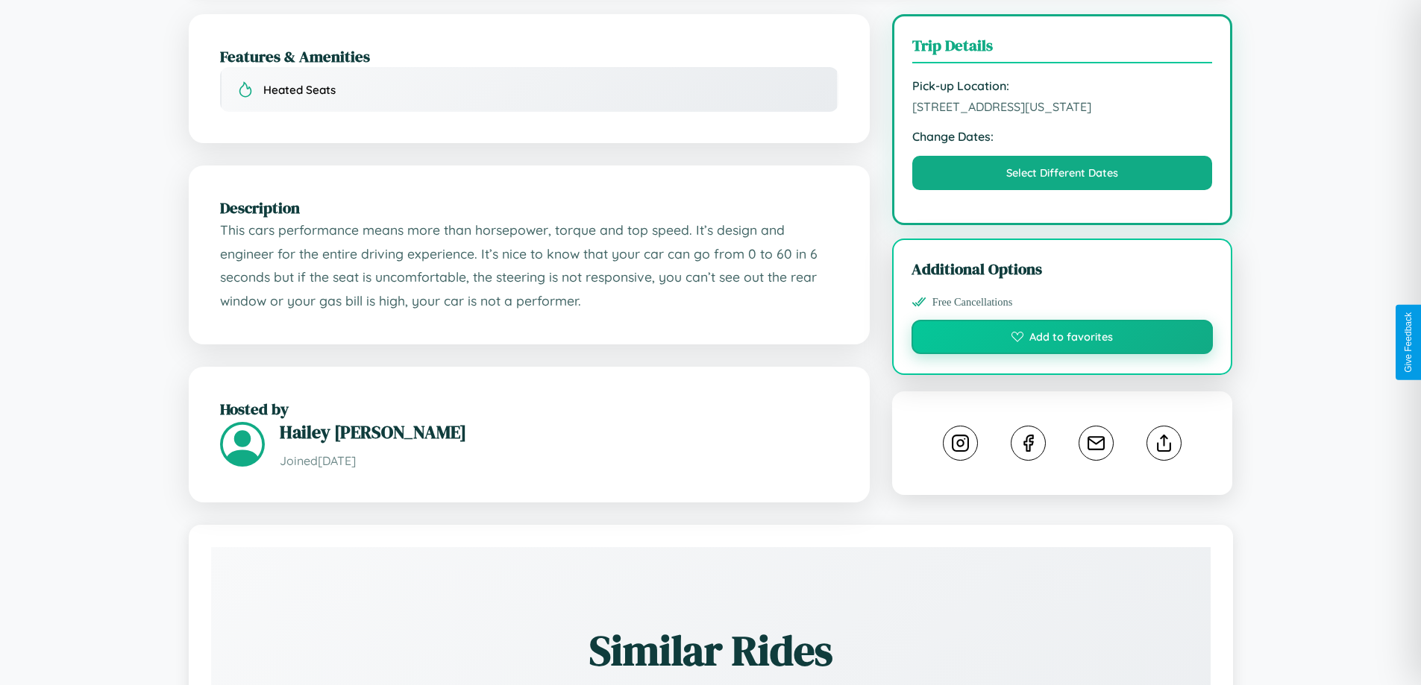
click at [1062, 339] on button "Add to favorites" at bounding box center [1062, 337] width 302 height 34
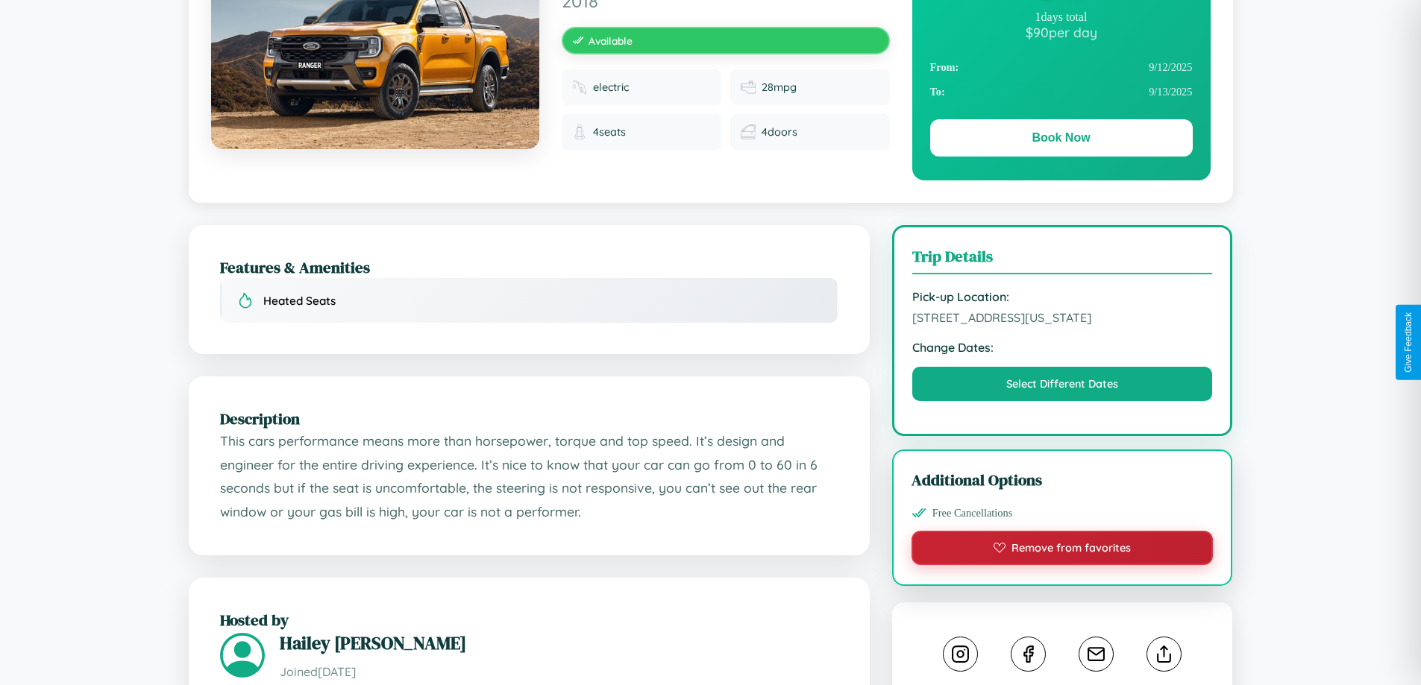
scroll to position [0, 0]
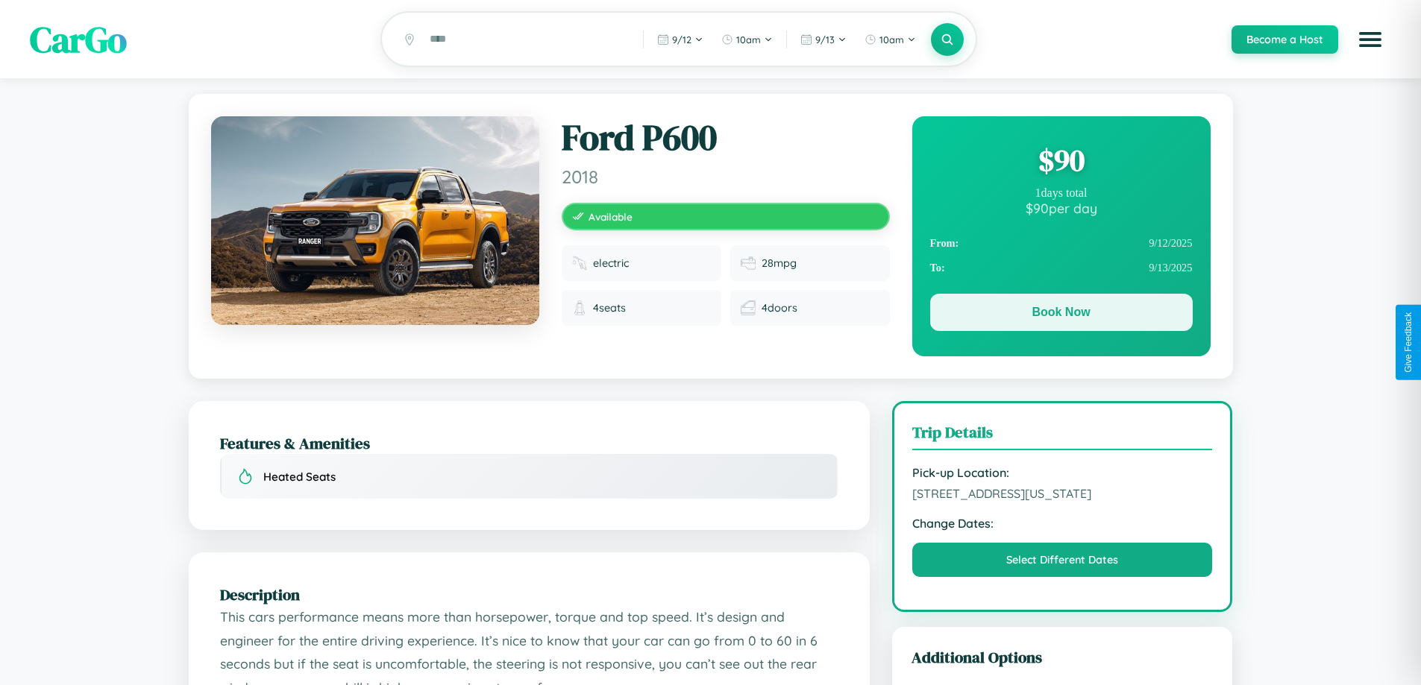
click at [1061, 315] on button "Book Now" at bounding box center [1061, 312] width 263 height 37
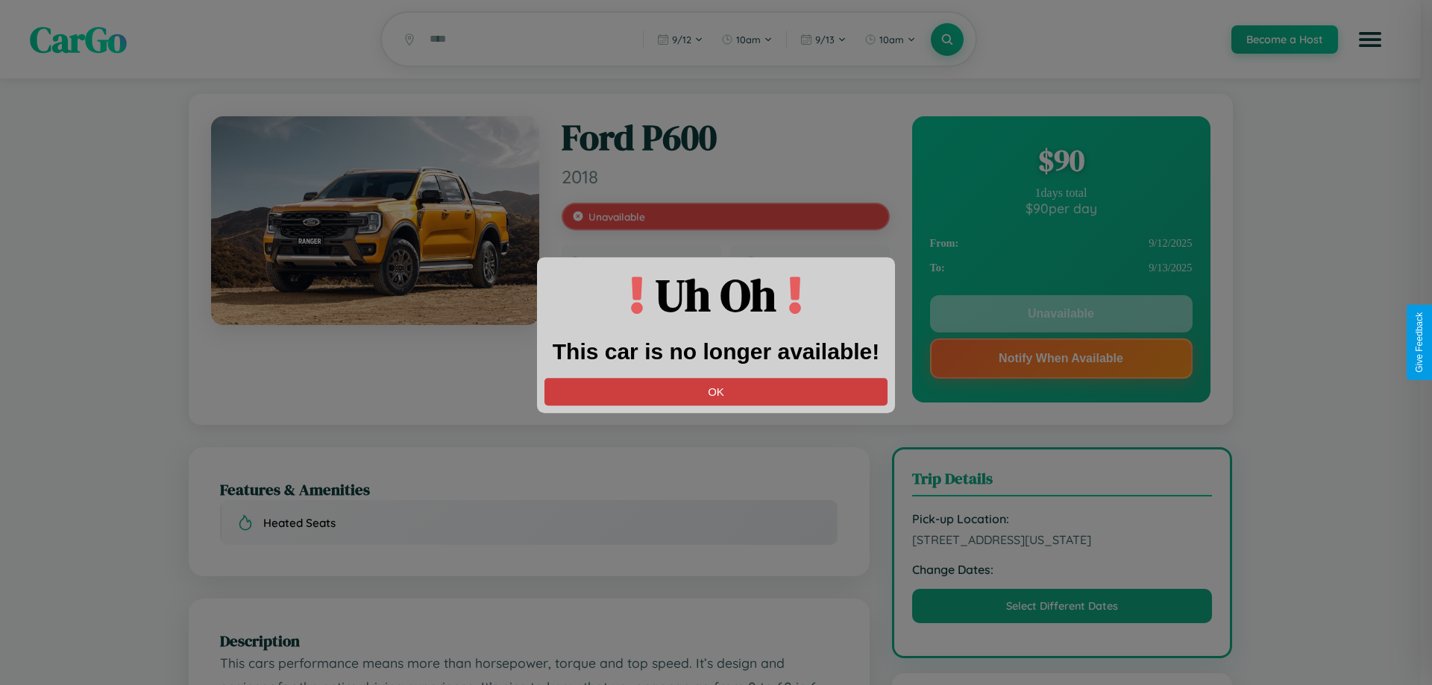
click at [716, 392] on button "OK" at bounding box center [716, 392] width 343 height 28
